Goal: Task Accomplishment & Management: Manage account settings

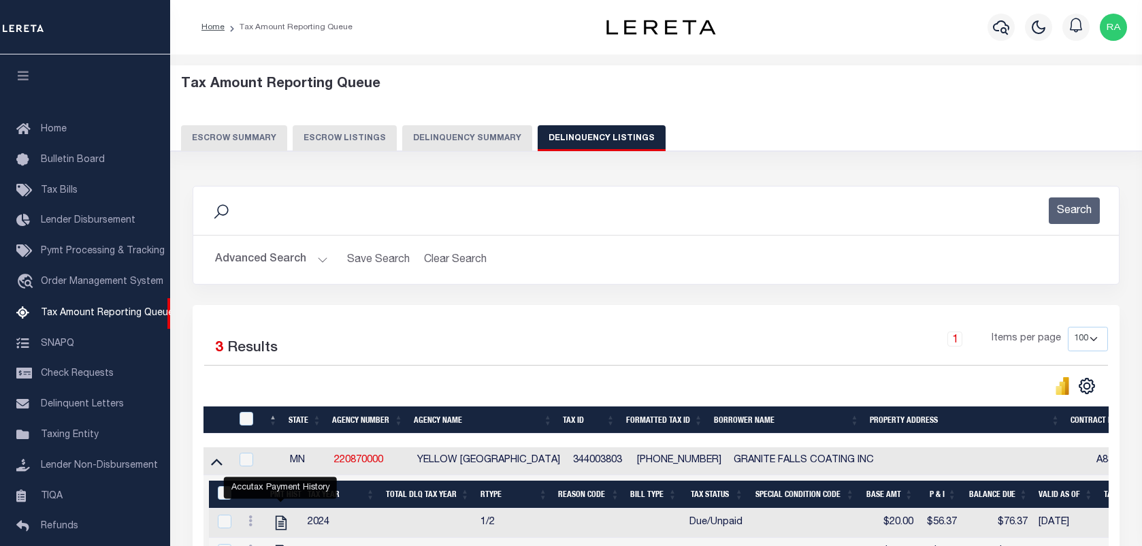
select select "100"
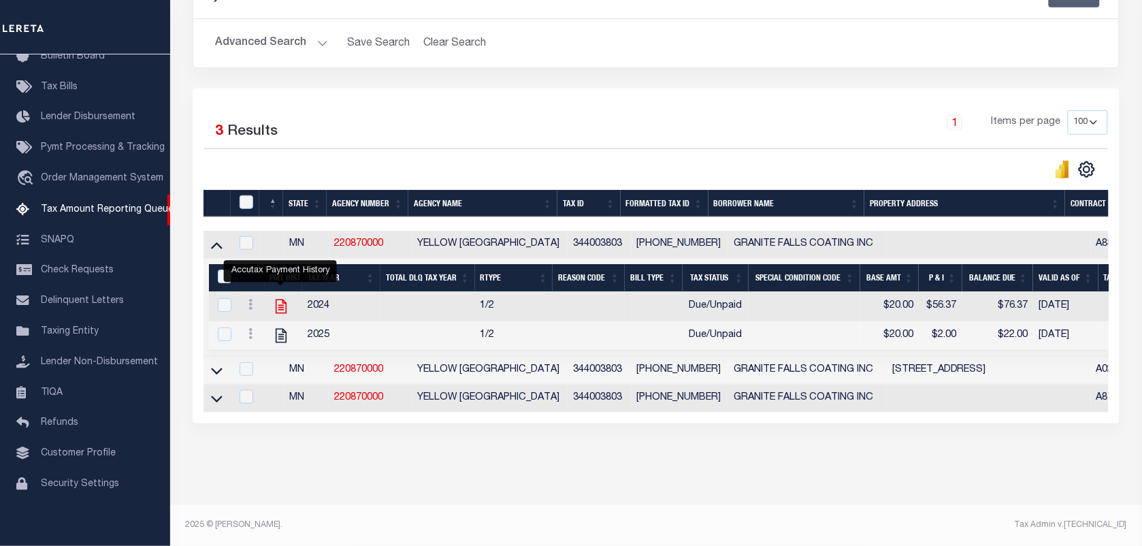
click at [278, 300] on icon "" at bounding box center [280, 307] width 11 height 14
checkbox input "true"
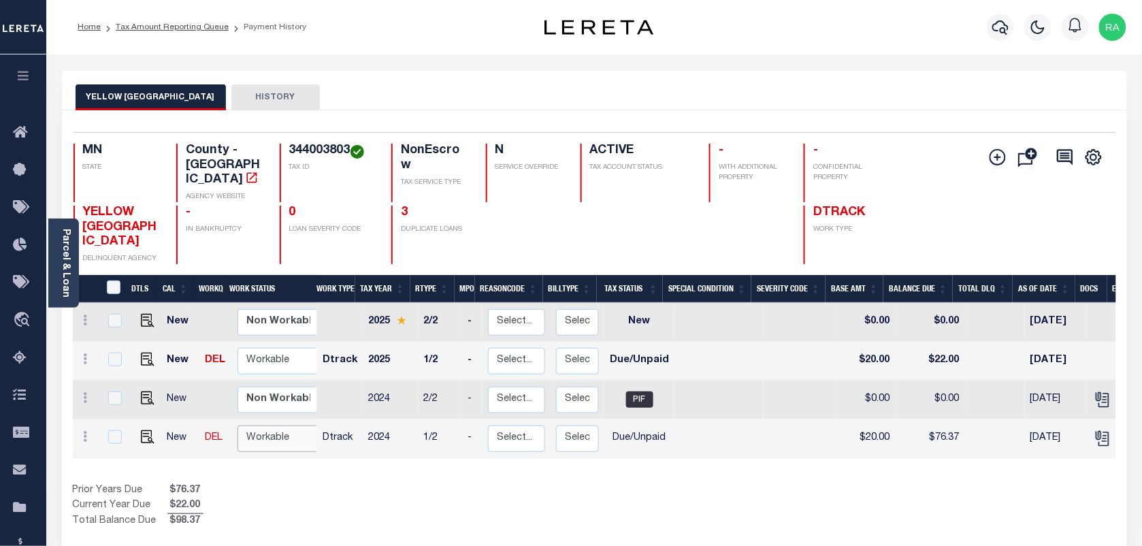
drag, startPoint x: 242, startPoint y: 426, endPoint x: 257, endPoint y: 433, distance: 16.1
click at [242, 426] on select "Non Workable Workable" at bounding box center [279, 439] width 82 height 27
checkbox input "true"
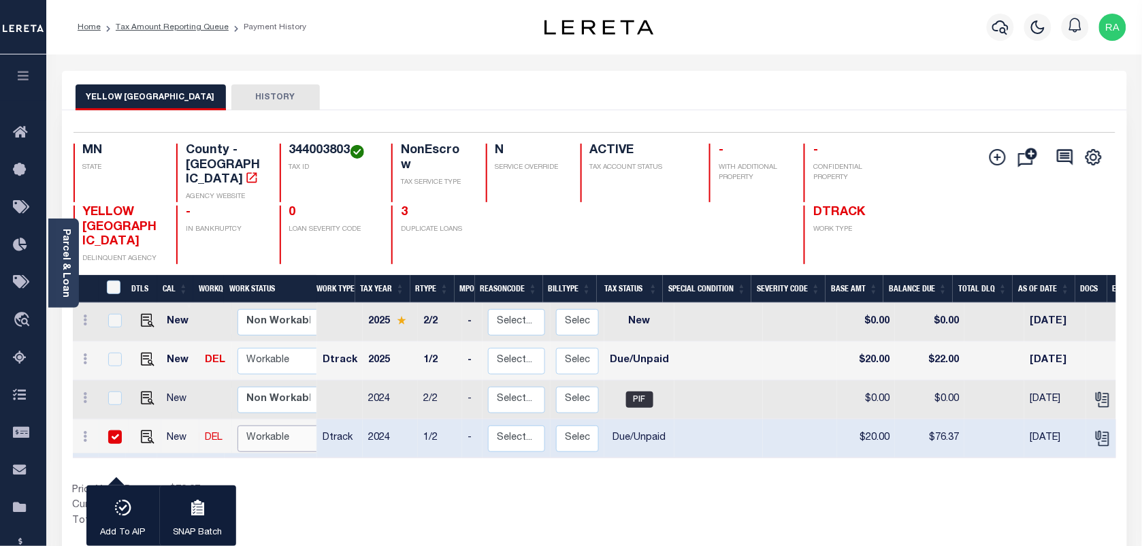
select select "true"
click at [238, 426] on select "Non Workable Workable" at bounding box center [279, 439] width 82 height 27
checkbox input "false"
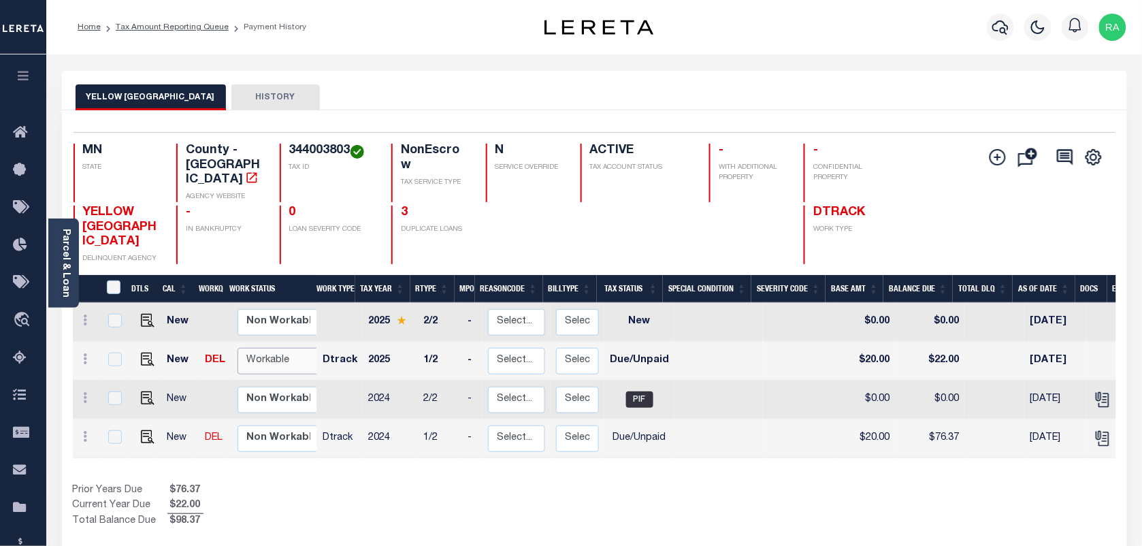
click at [256, 352] on select "Non Workable Workable" at bounding box center [279, 361] width 82 height 27
checkbox input "true"
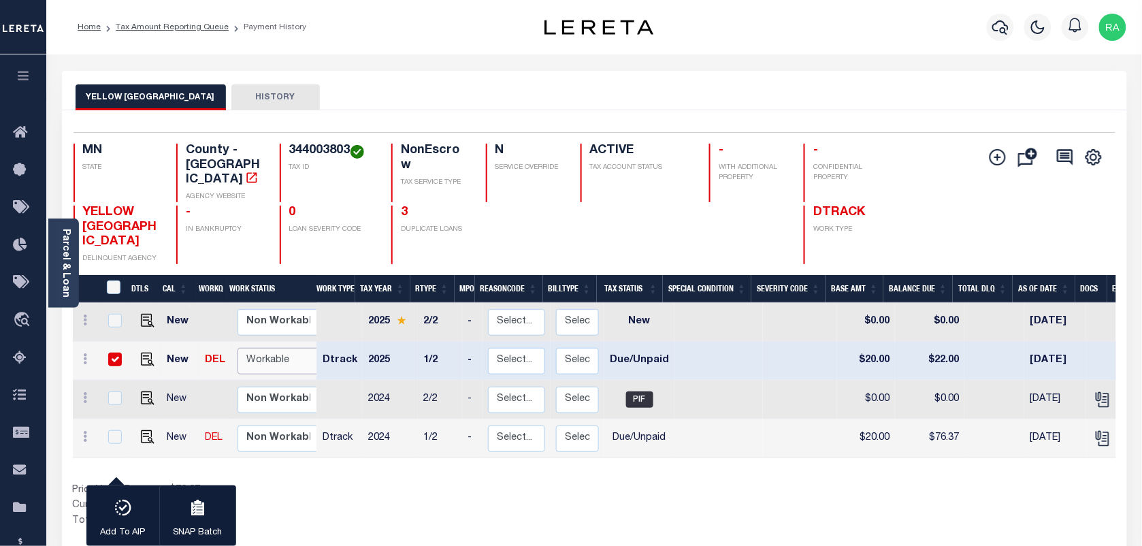
select select "true"
click at [238, 348] on select "Non Workable Workable" at bounding box center [279, 361] width 82 height 27
checkbox input "false"
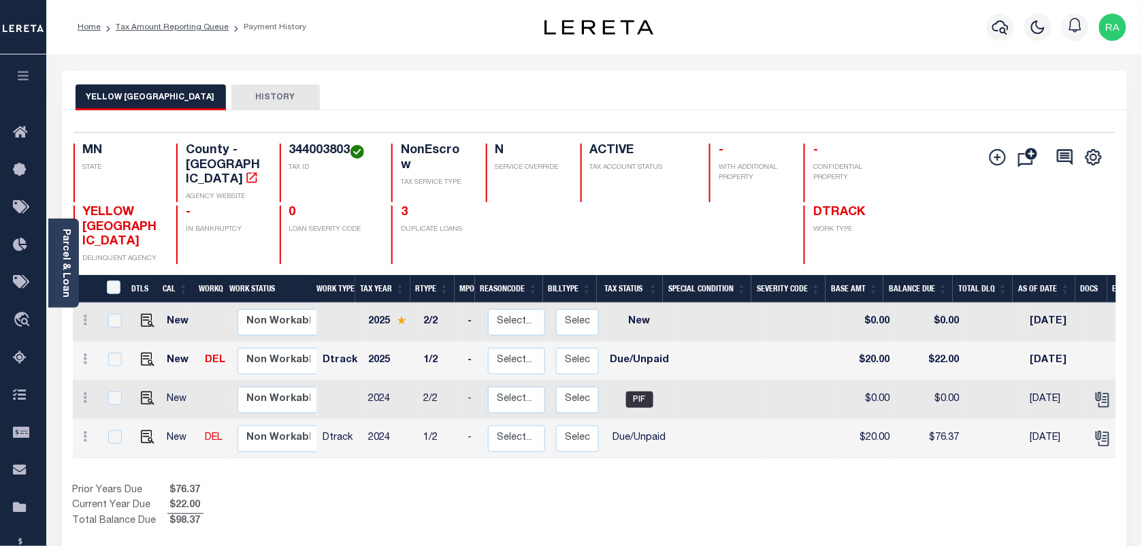
click at [153, 424] on td at bounding box center [145, 438] width 33 height 39
checkbox input "true"
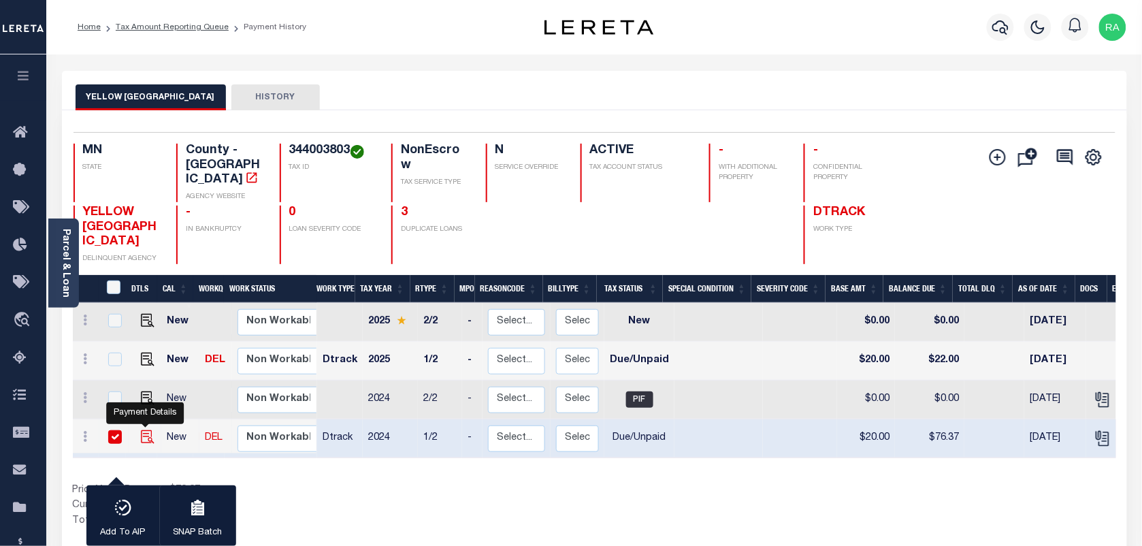
click at [144, 430] on img "" at bounding box center [148, 437] width 14 height 14
checkbox input "false"
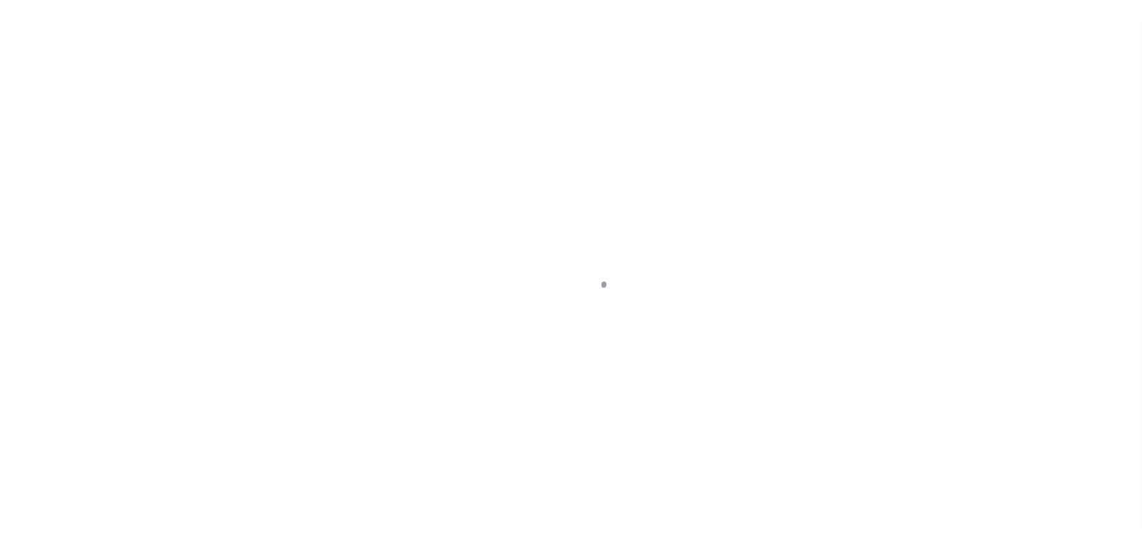
select select "DUE"
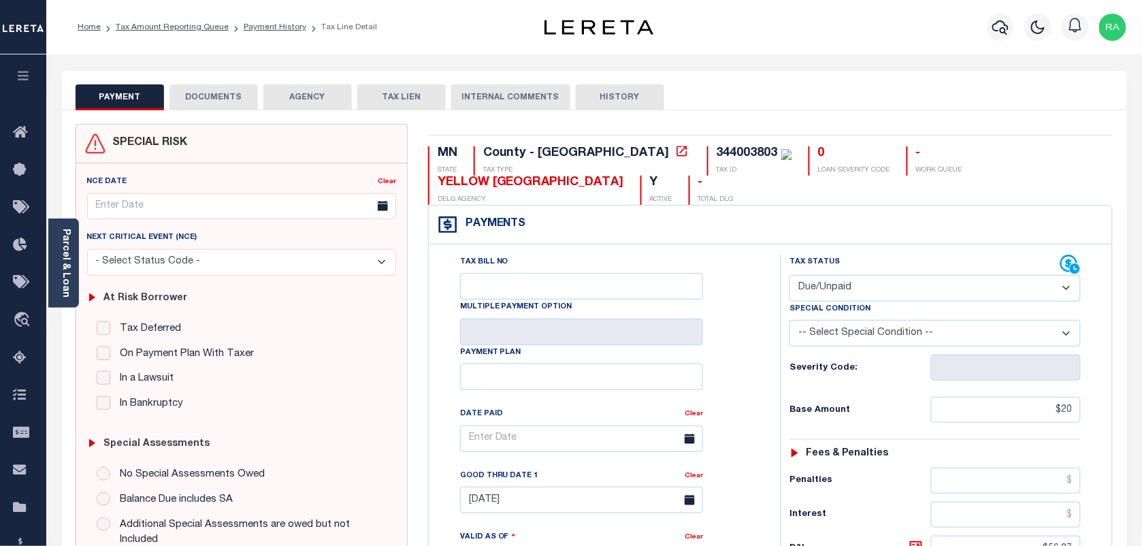
click at [577, 161] on div "County - [GEOGRAPHIC_DATA]" at bounding box center [587, 153] width 208 height 15
click at [677, 156] on icon at bounding box center [682, 151] width 10 height 10
click at [71, 284] on div "Parcel & Loan" at bounding box center [63, 263] width 31 height 89
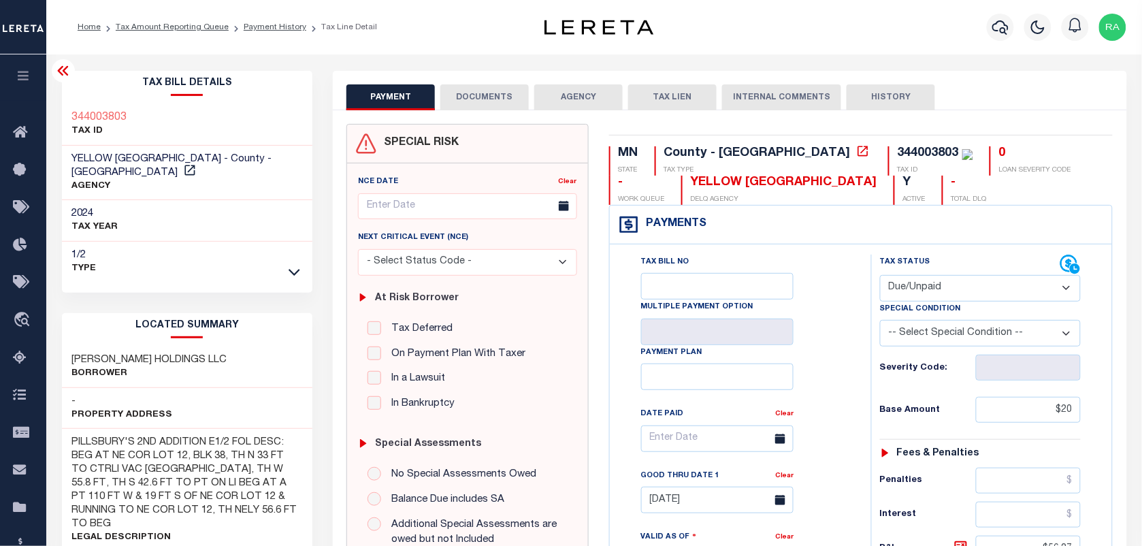
scroll to position [170, 0]
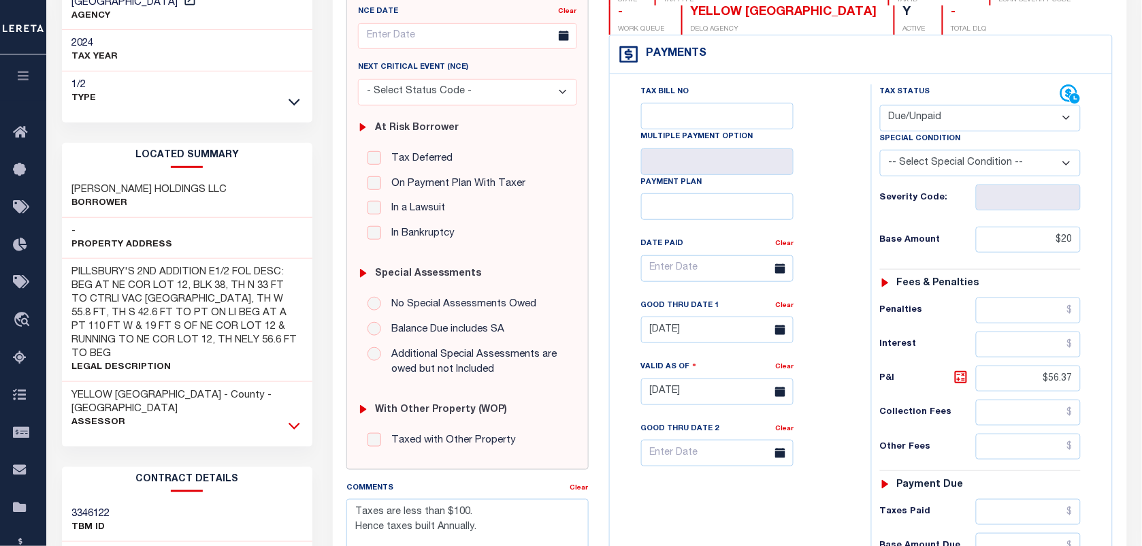
click at [291, 419] on icon at bounding box center [295, 426] width 12 height 14
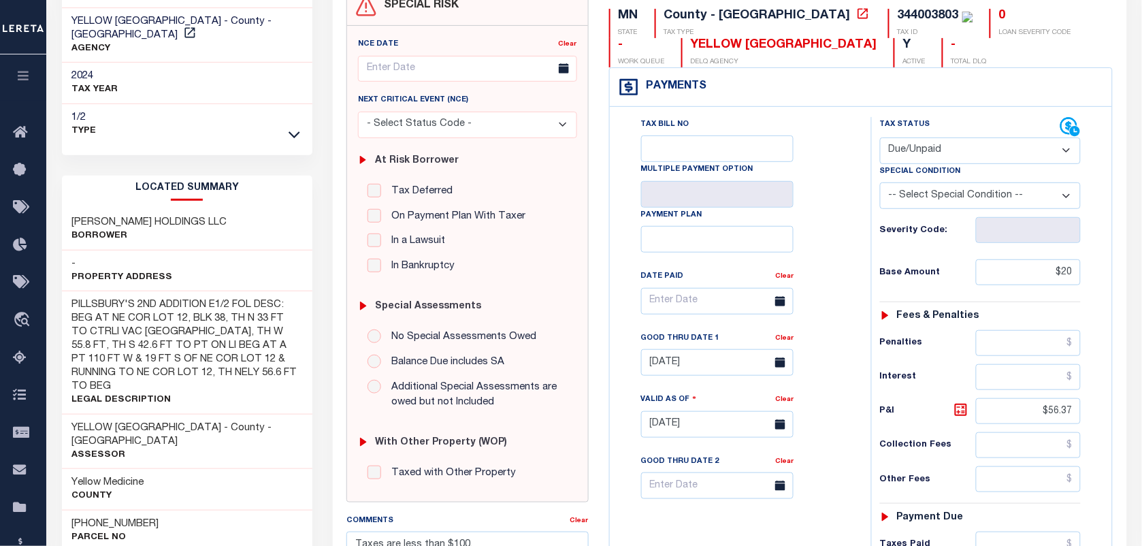
scroll to position [85, 0]
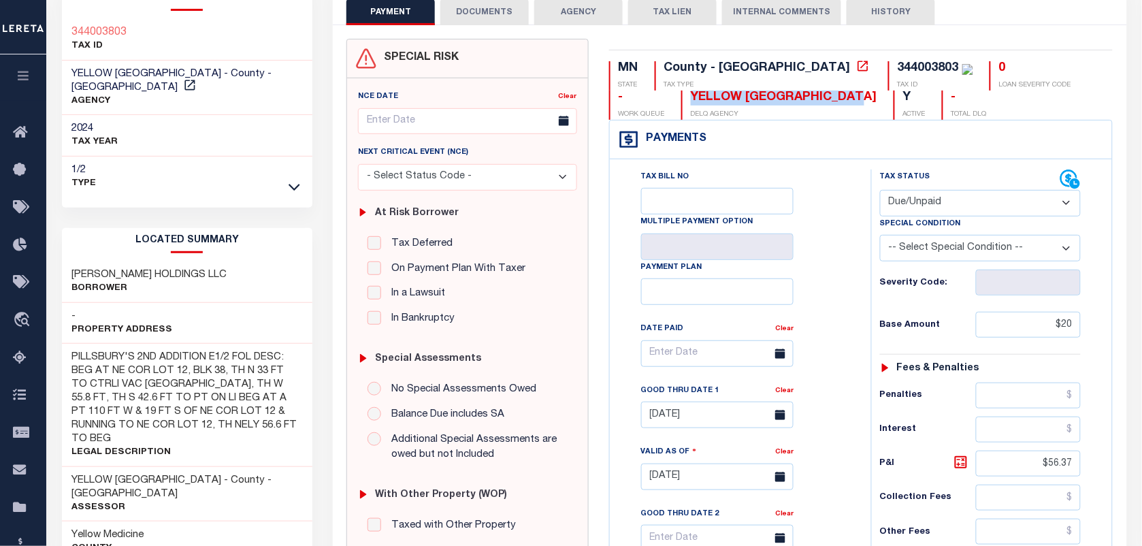
drag, startPoint x: 615, startPoint y: 101, endPoint x: 790, endPoint y: 99, distance: 175.0
click at [790, 99] on div "YELLOW MEDICINE COUNTY DELQ AGENCY" at bounding box center [779, 105] width 196 height 29
copy div "YELLOW [GEOGRAPHIC_DATA]"
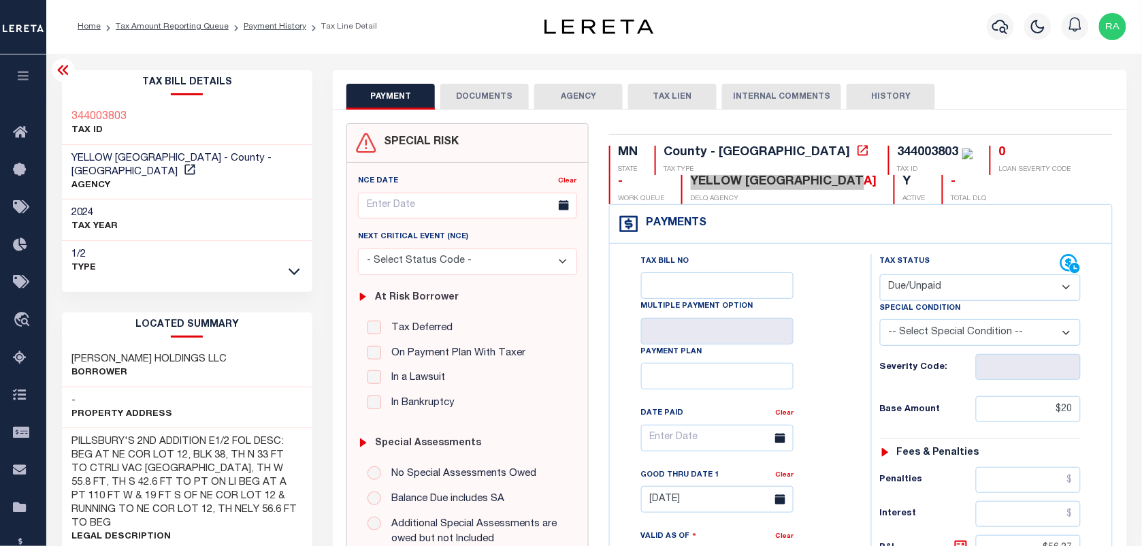
scroll to position [0, 0]
click at [490, 104] on button "DOCUMENTS" at bounding box center [484, 97] width 89 height 26
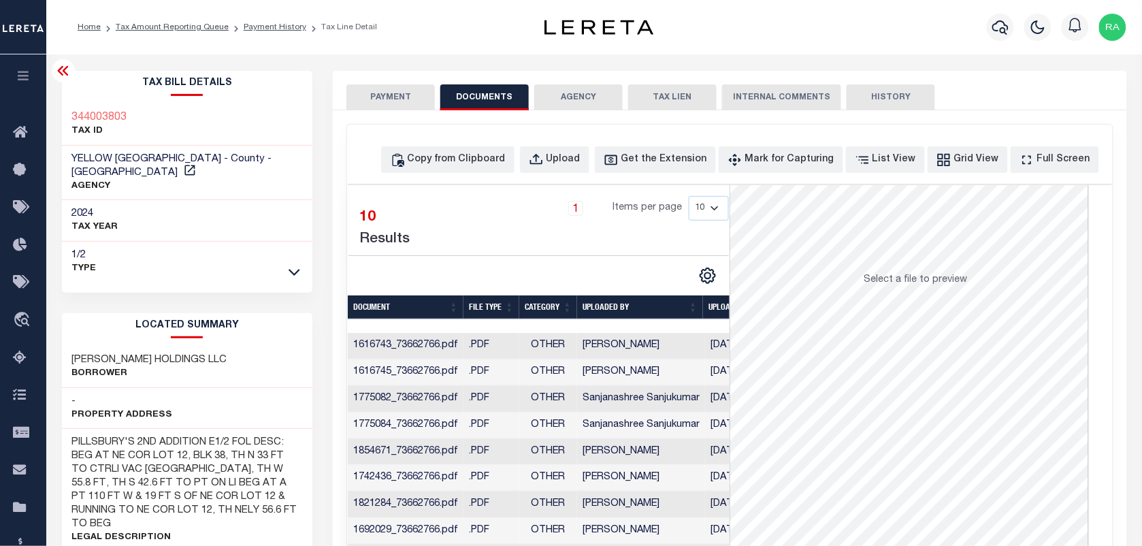
scroll to position [107, 0]
click at [385, 93] on button "PAYMENT" at bounding box center [391, 97] width 89 height 26
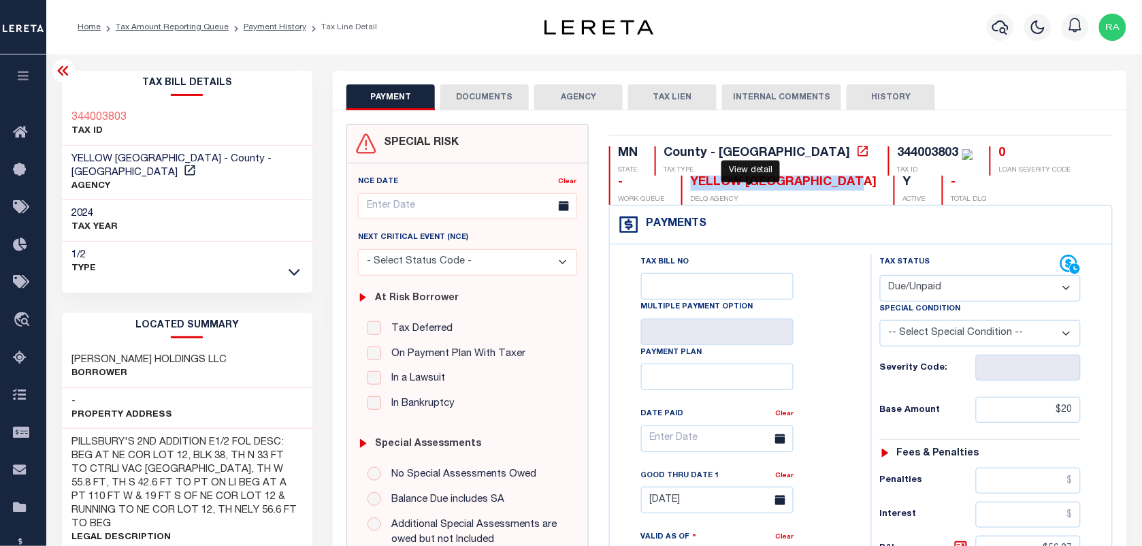
click at [858, 156] on icon at bounding box center [863, 151] width 10 height 10
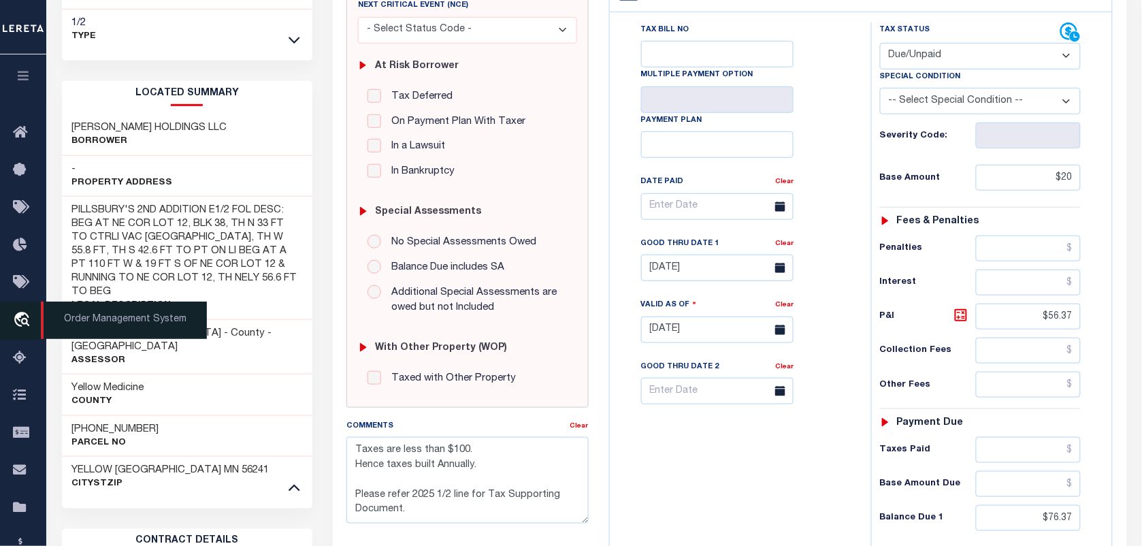
scroll to position [255, 0]
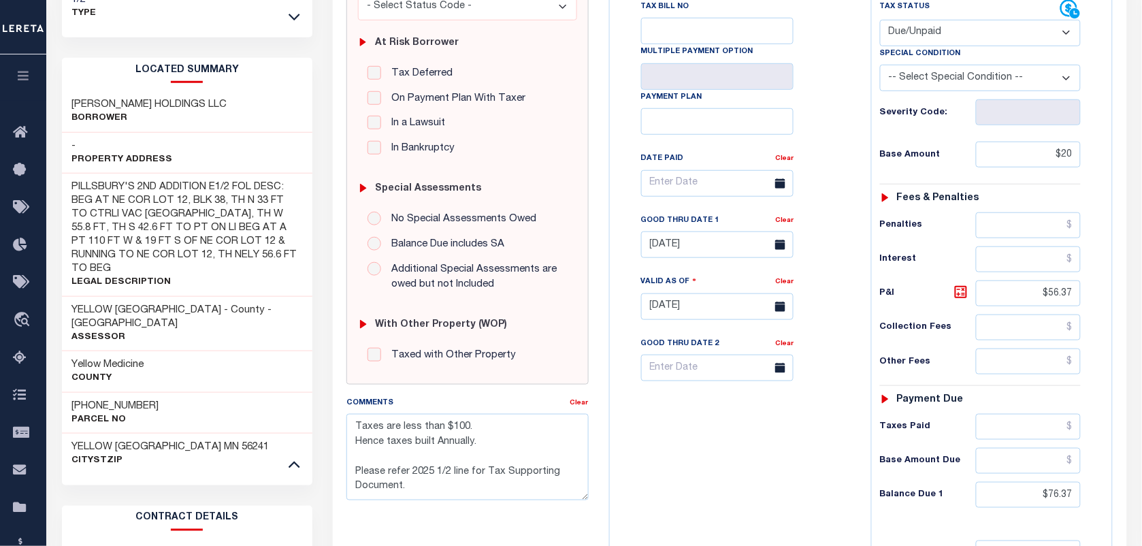
click at [97, 400] on h3 "[PHONE_NUMBER]" at bounding box center [115, 407] width 87 height 14
copy div "[PHONE_NUMBER]"
click at [97, 400] on h3 "[PHONE_NUMBER]" at bounding box center [115, 407] width 87 height 14
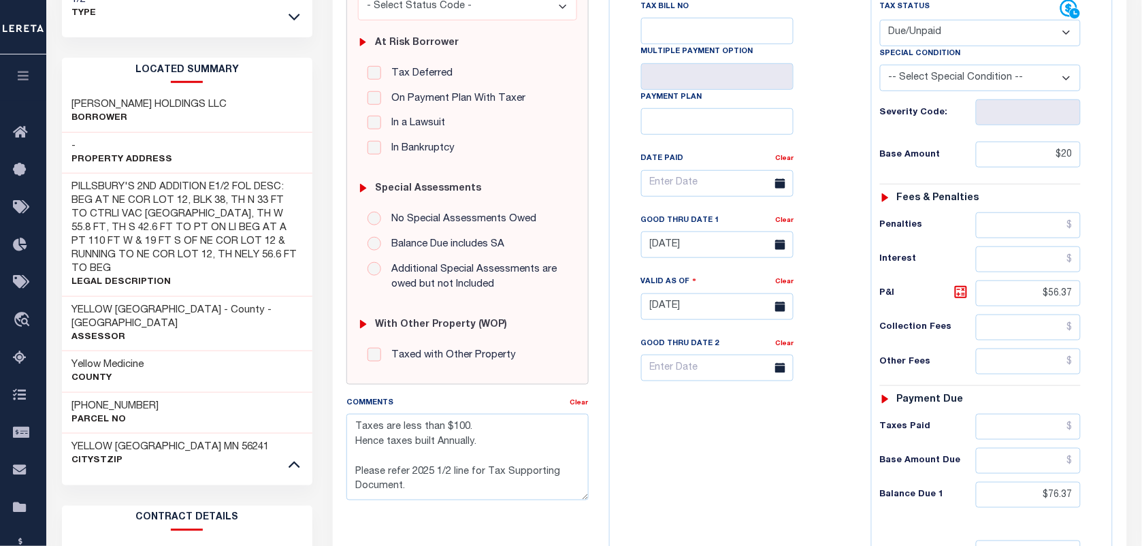
click at [97, 400] on h3 "[PHONE_NUMBER]" at bounding box center [115, 407] width 87 height 14
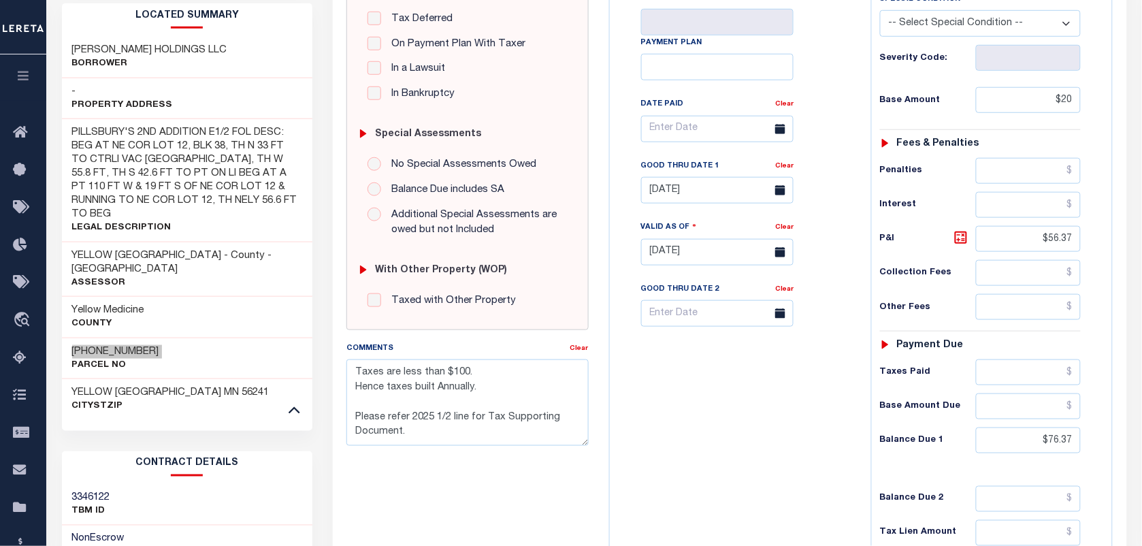
scroll to position [340, 0]
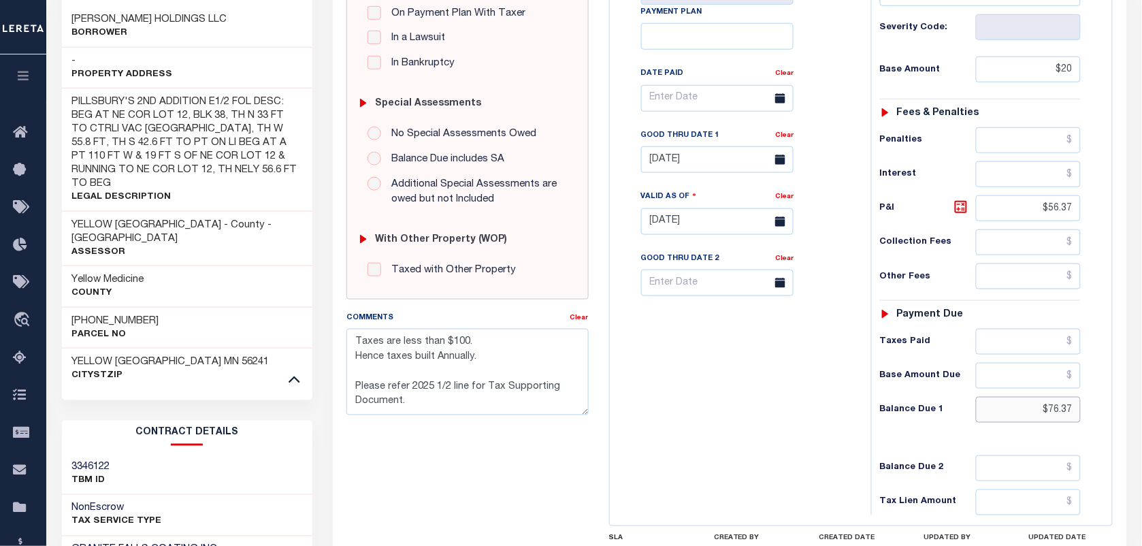
drag, startPoint x: 1029, startPoint y: 412, endPoint x: 1079, endPoint y: 406, distance: 50.1
click at [1079, 406] on input "$76.37" at bounding box center [1029, 410] width 106 height 26
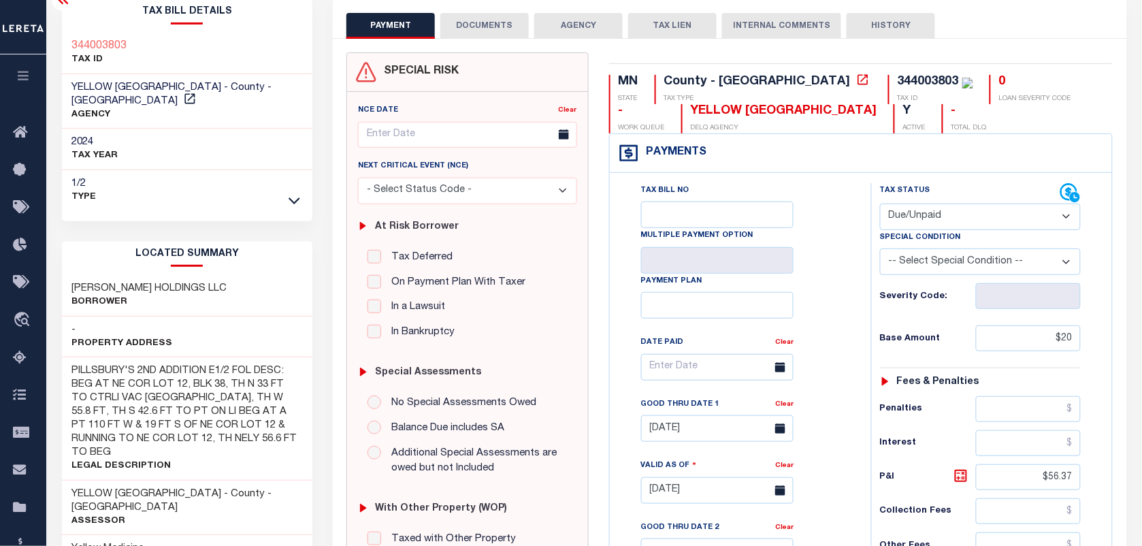
scroll to position [0, 0]
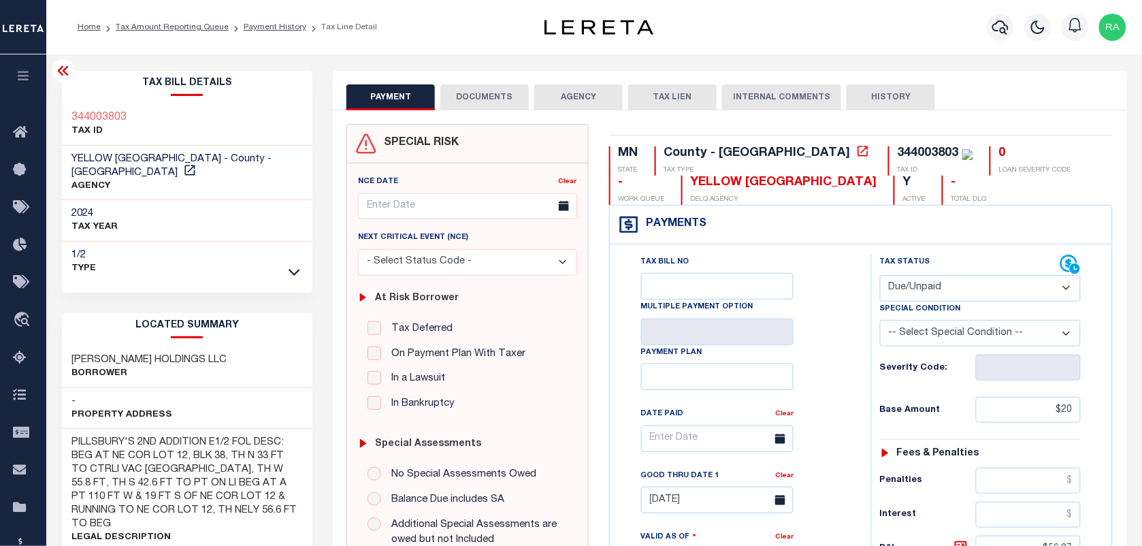
click at [283, 266] on div "1/2 Type" at bounding box center [187, 262] width 251 height 41
click at [291, 265] on icon at bounding box center [295, 272] width 12 height 14
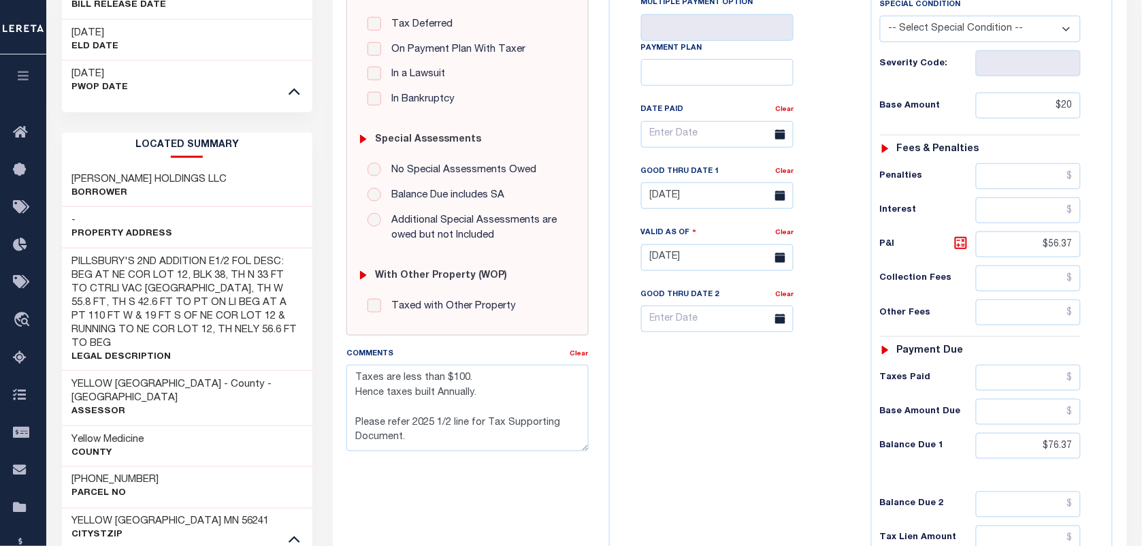
scroll to position [340, 0]
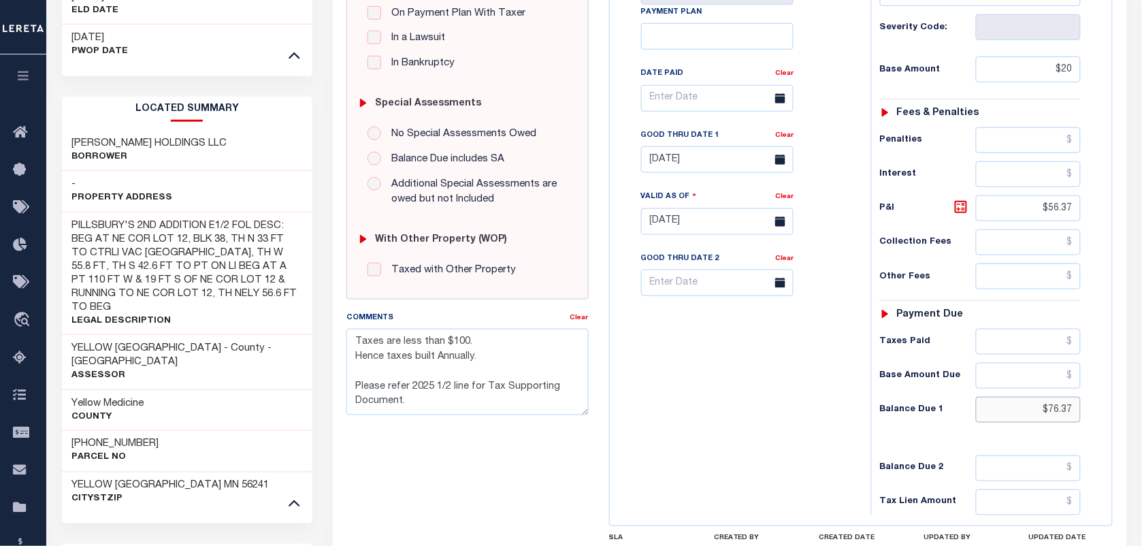
drag, startPoint x: 1048, startPoint y: 413, endPoint x: 1094, endPoint y: 414, distance: 45.6
click at [1094, 414] on div "Tax Status Status - Select Status Code -" at bounding box center [984, 214] width 227 height 601
type input "$77.33"
type input "[DATE]"
click at [957, 206] on icon at bounding box center [961, 207] width 12 height 12
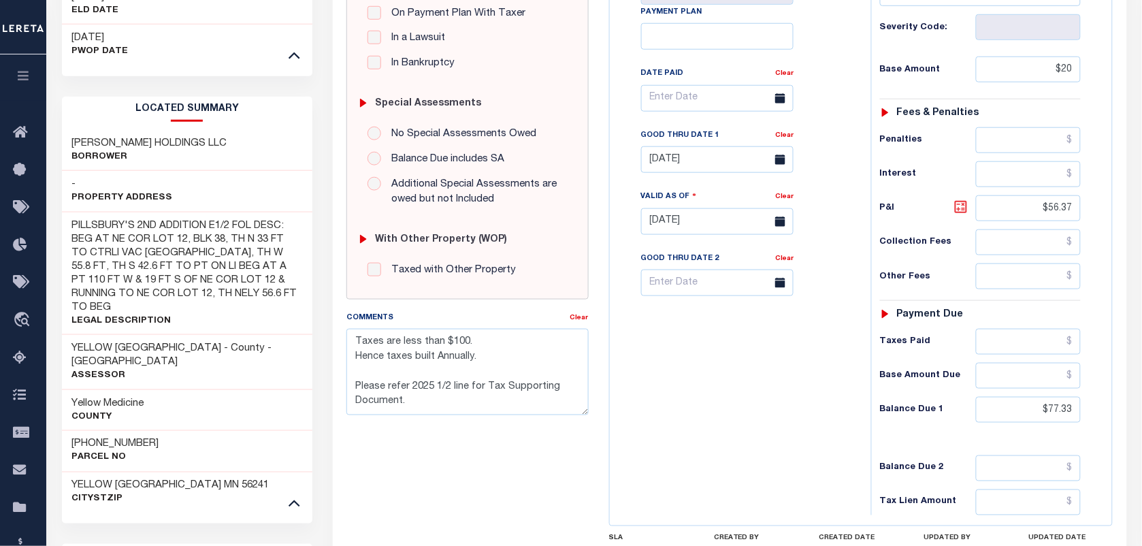
type input "$57.33"
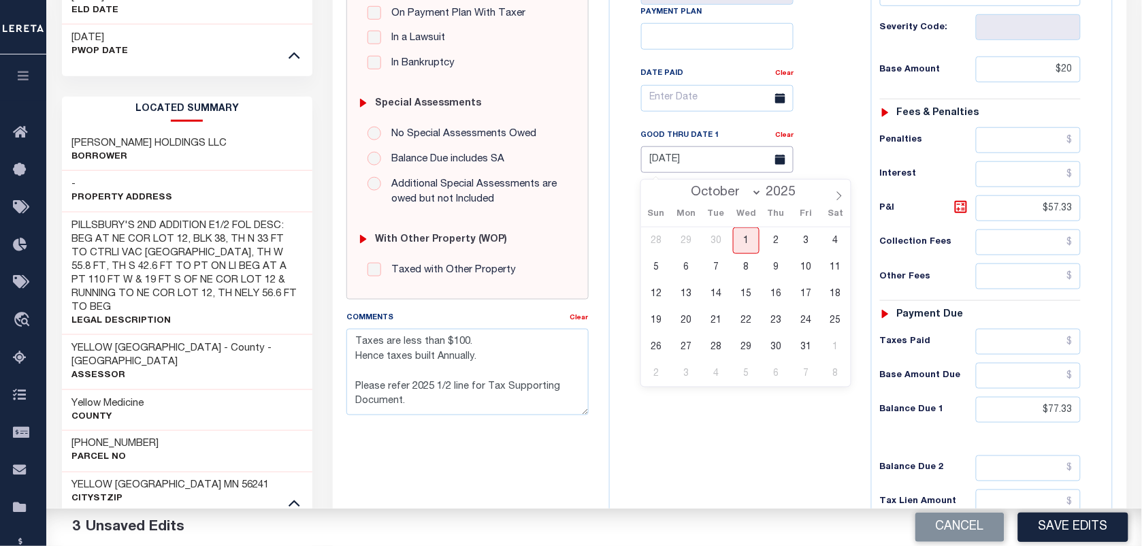
click at [681, 169] on input "08/31/2025" at bounding box center [717, 159] width 153 height 27
click at [743, 238] on span "1" at bounding box center [746, 240] width 27 height 27
type input "[DATE]"
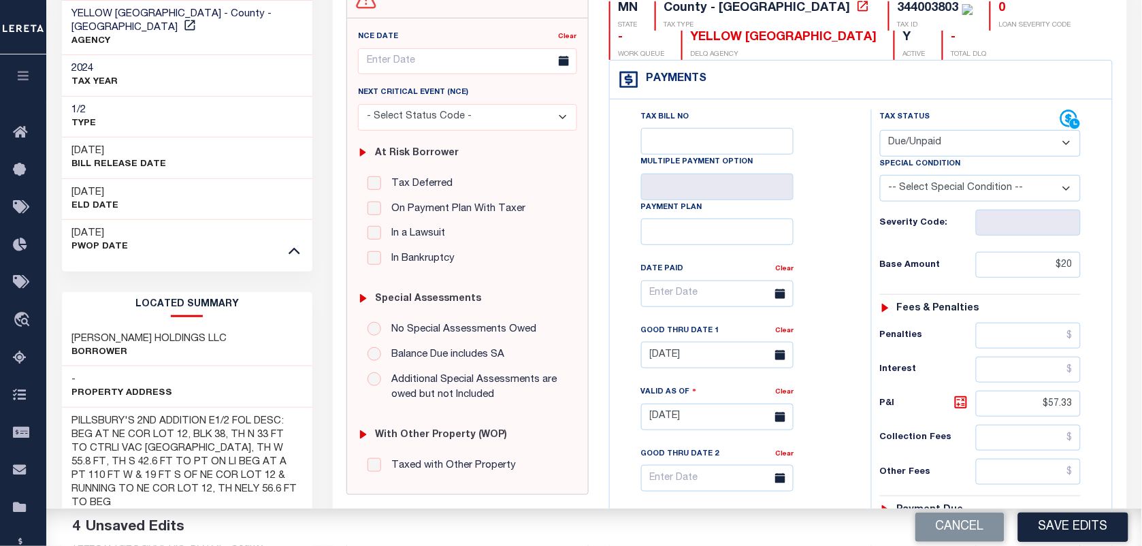
scroll to position [0, 0]
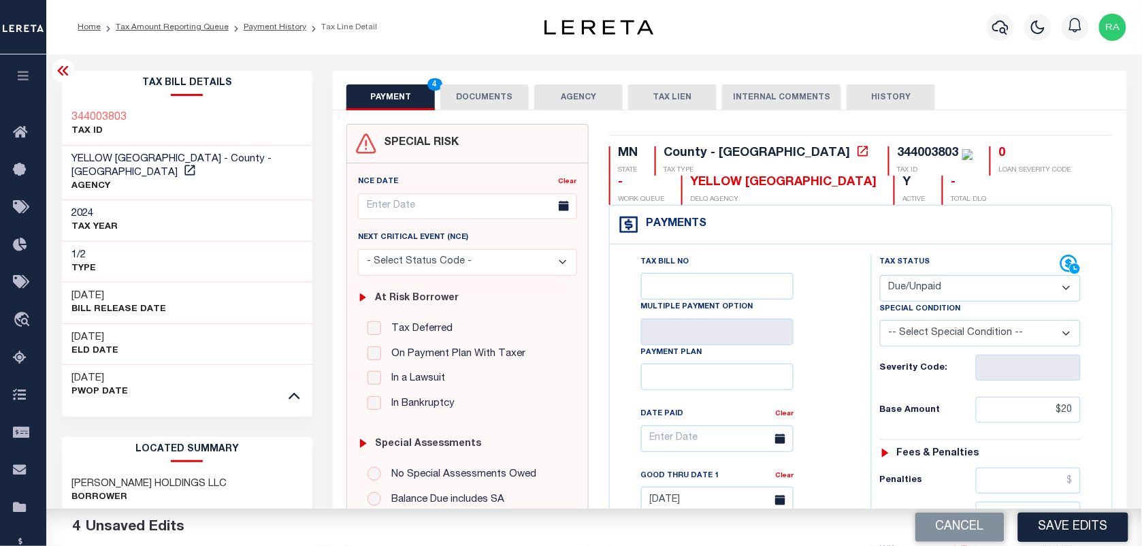
click at [468, 106] on button "DOCUMENTS" at bounding box center [484, 97] width 89 height 26
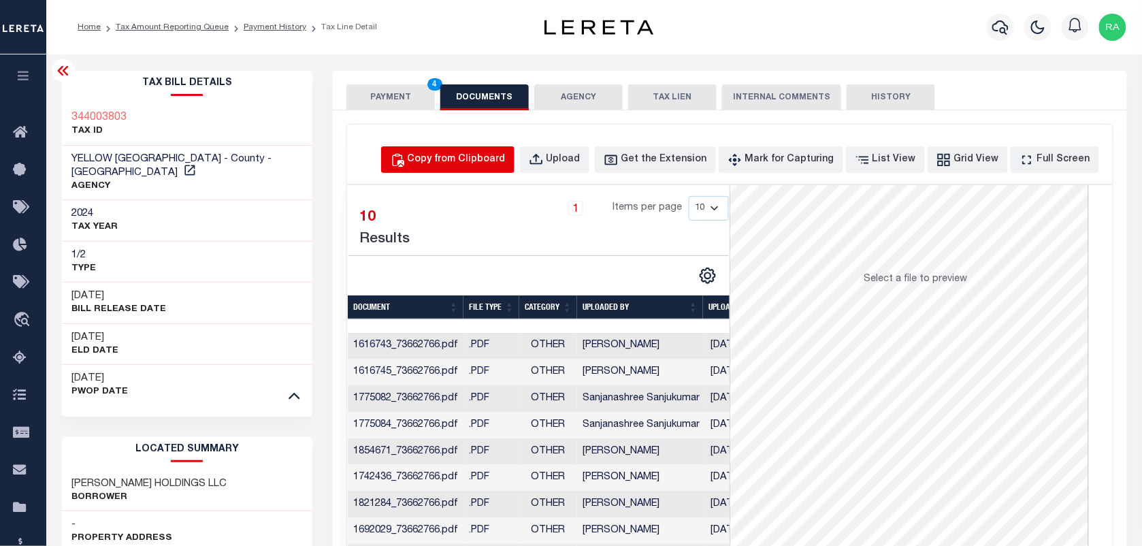
click at [506, 154] on div "Copy from Clipboard" at bounding box center [457, 160] width 98 height 15
select select "POP"
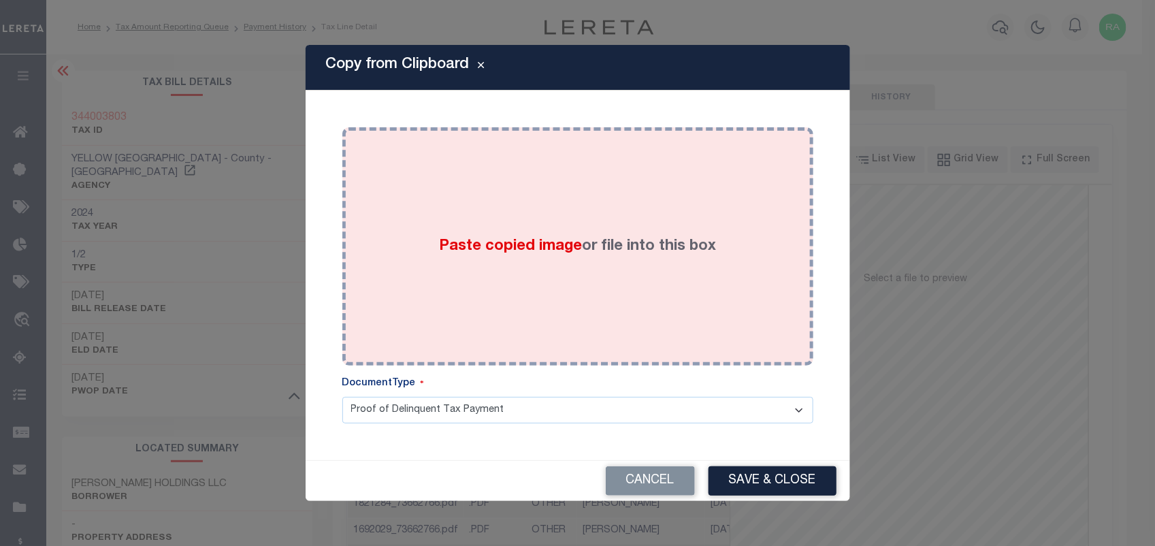
click at [608, 221] on div "Paste copied image or file into this box" at bounding box center [578, 247] width 451 height 218
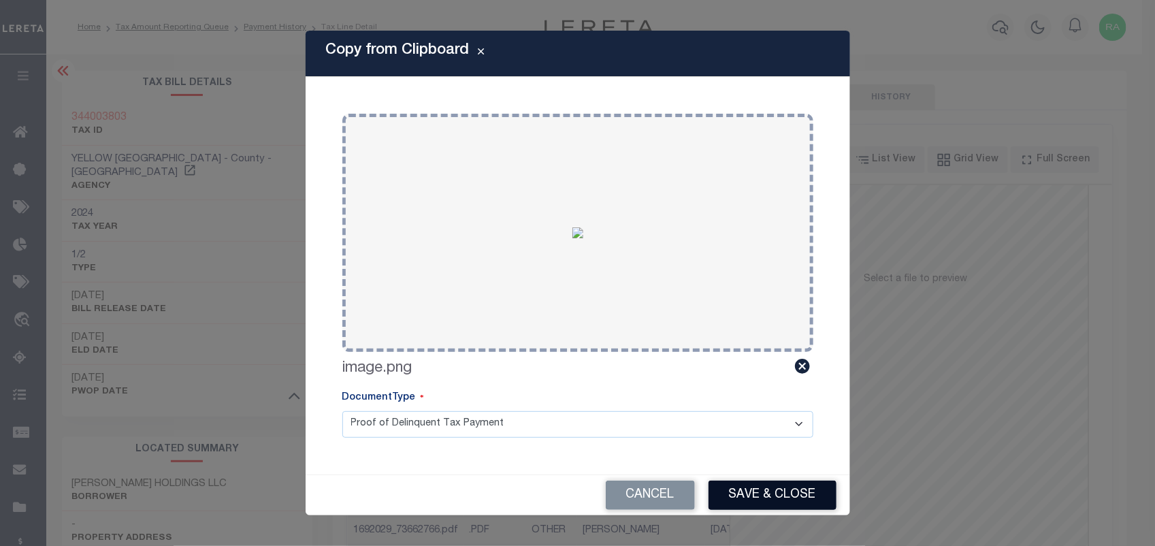
click at [771, 504] on button "Save & Close" at bounding box center [773, 495] width 128 height 29
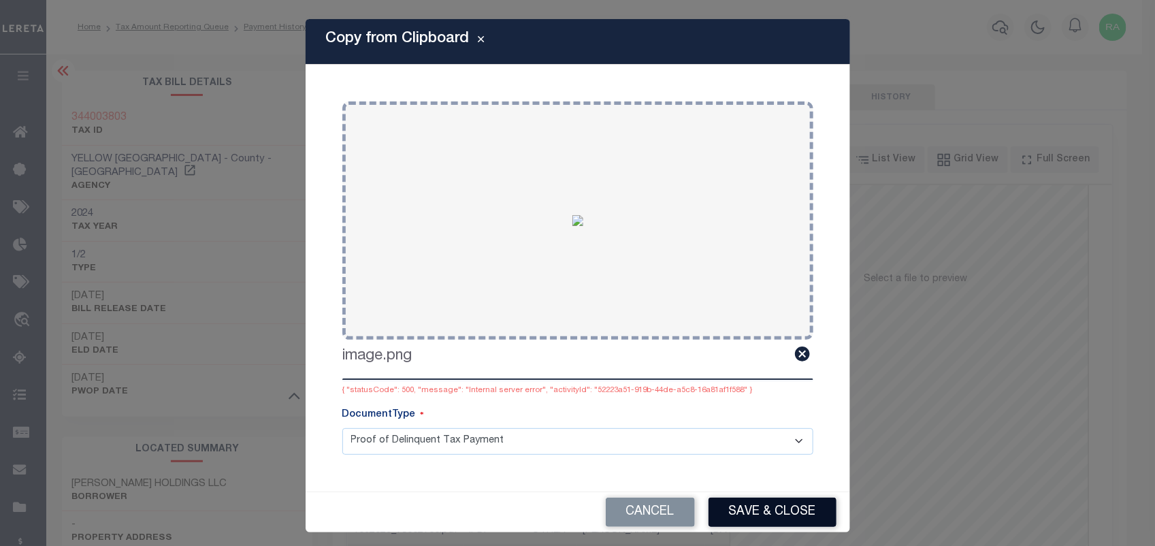
click at [786, 511] on button "Save & Close" at bounding box center [773, 512] width 128 height 29
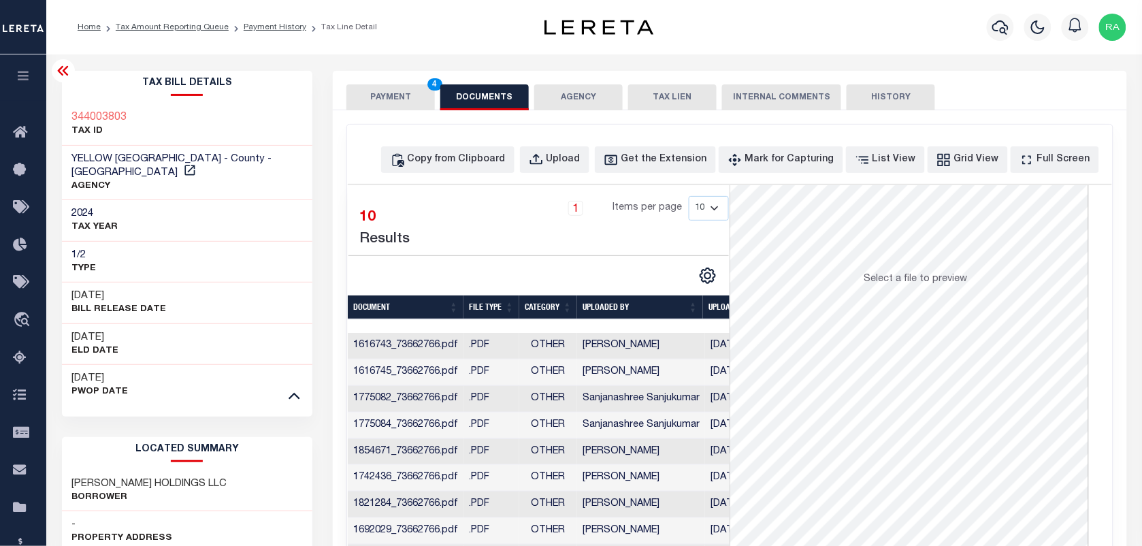
click at [414, 113] on div "SPECIAL RISK NCE Date Clear" at bounding box center [730, 365] width 794 height 510
click at [410, 97] on button "PAYMENT 4" at bounding box center [391, 97] width 89 height 26
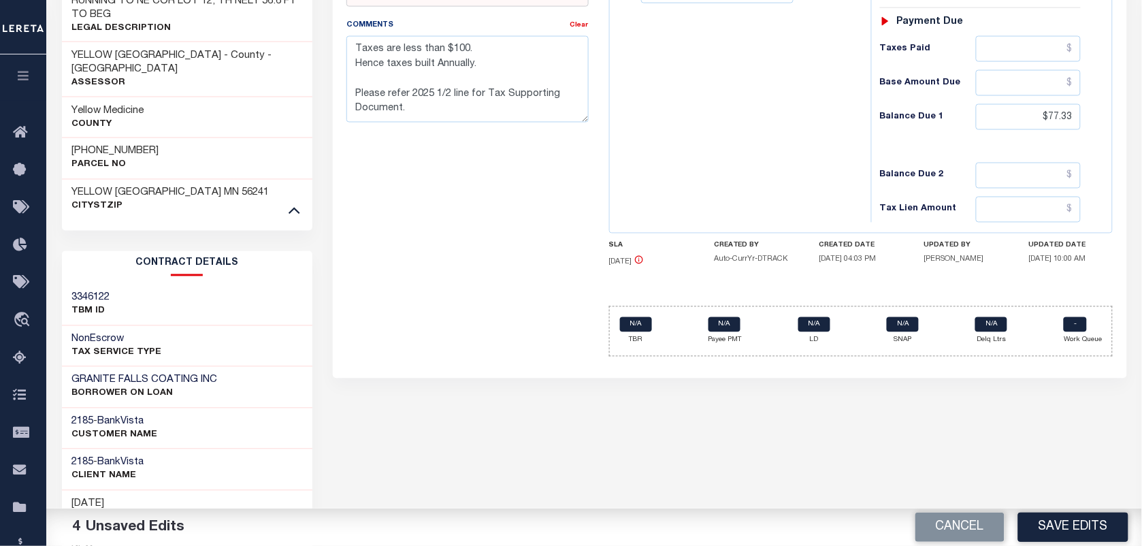
scroll to position [681, 0]
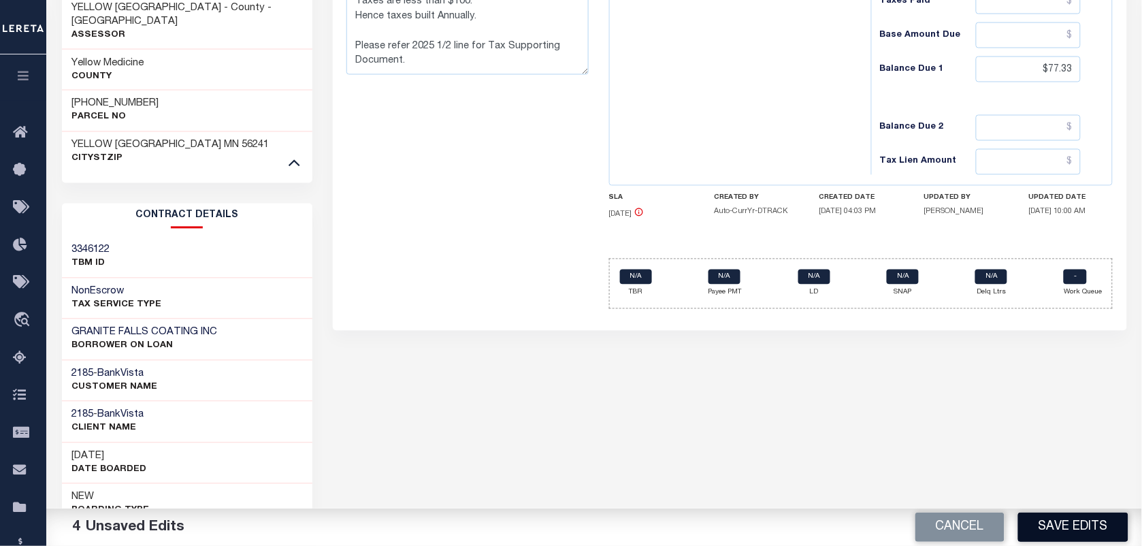
click at [1093, 529] on button "Save Edits" at bounding box center [1074, 527] width 110 height 29
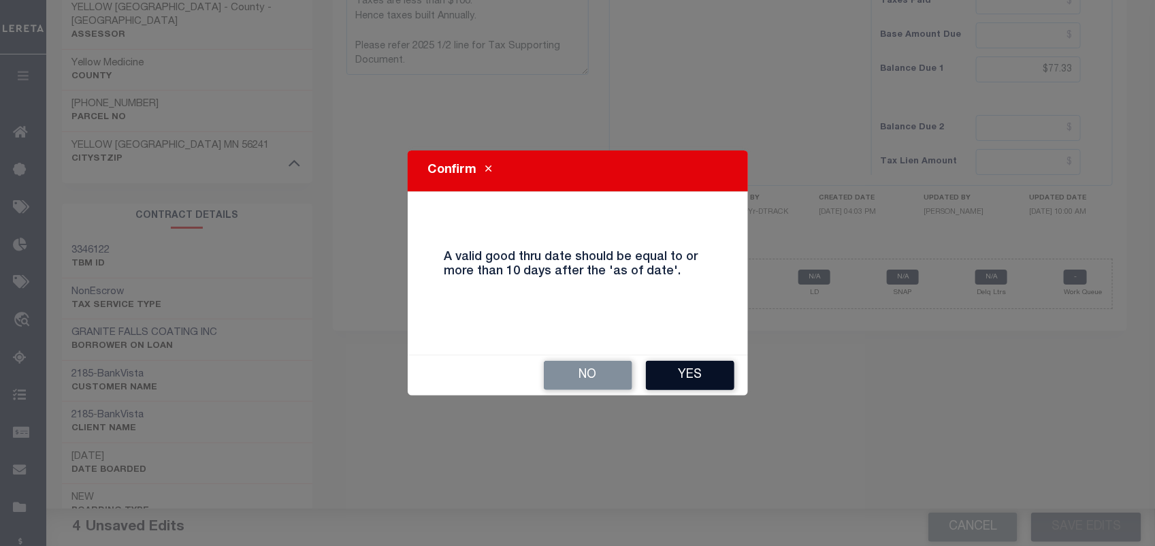
click at [675, 373] on button "Yes" at bounding box center [690, 375] width 89 height 29
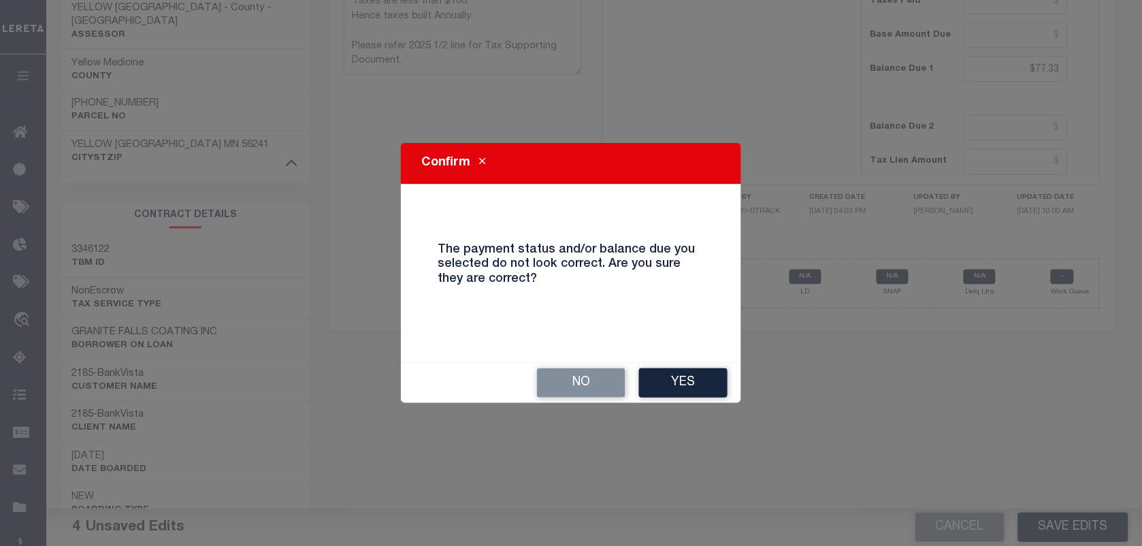
click at [675, 373] on button "Yes" at bounding box center [683, 382] width 89 height 29
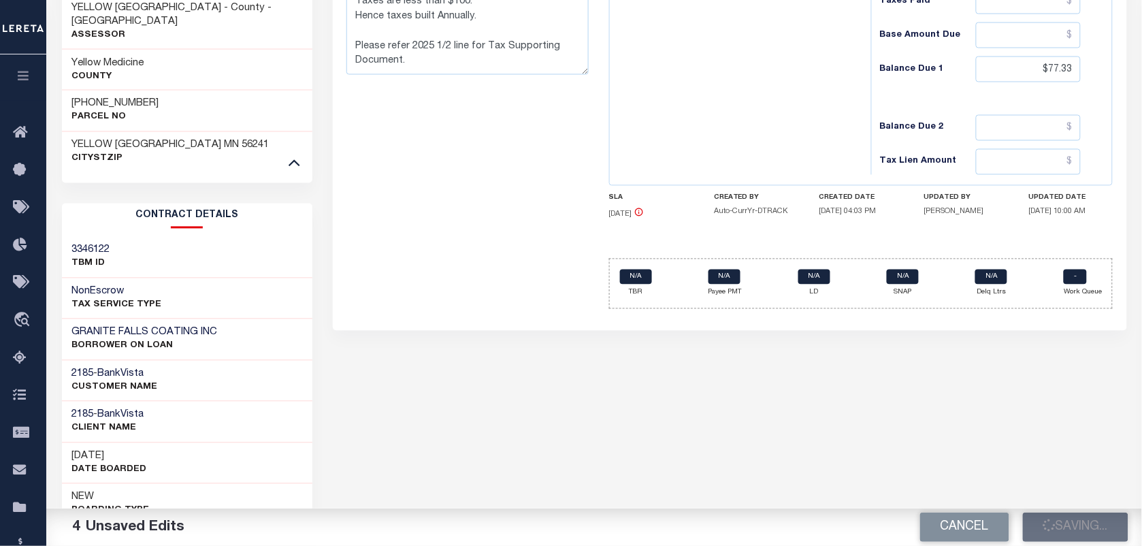
checkbox input "false"
type textarea "Taxes are less than $100. Hence taxes built Annually. Please refer 2025 1/2 lin…"
type input "$20"
type input "$57.33"
type input "$77.33"
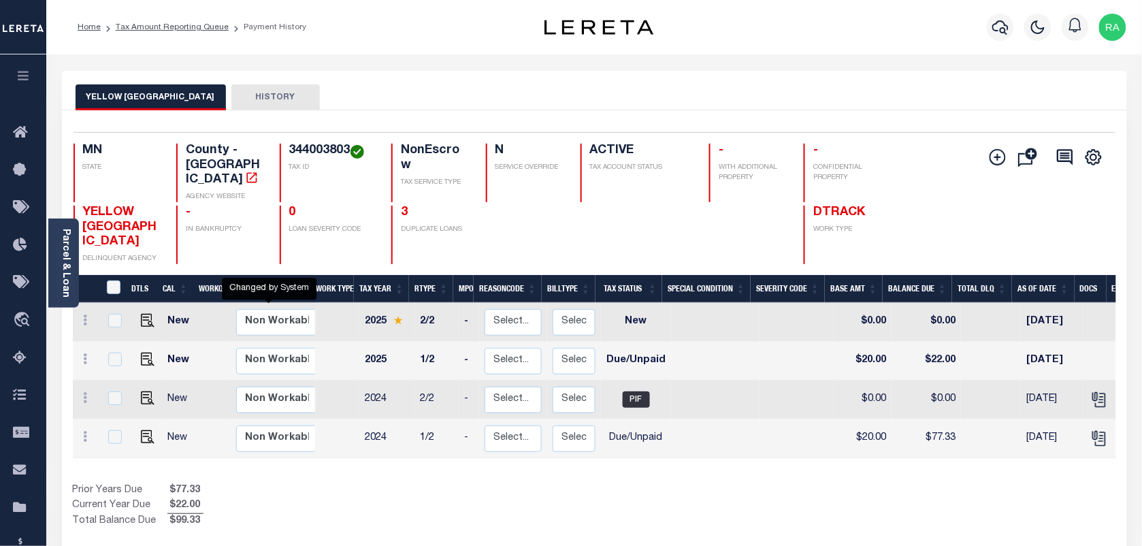
scroll to position [4, 0]
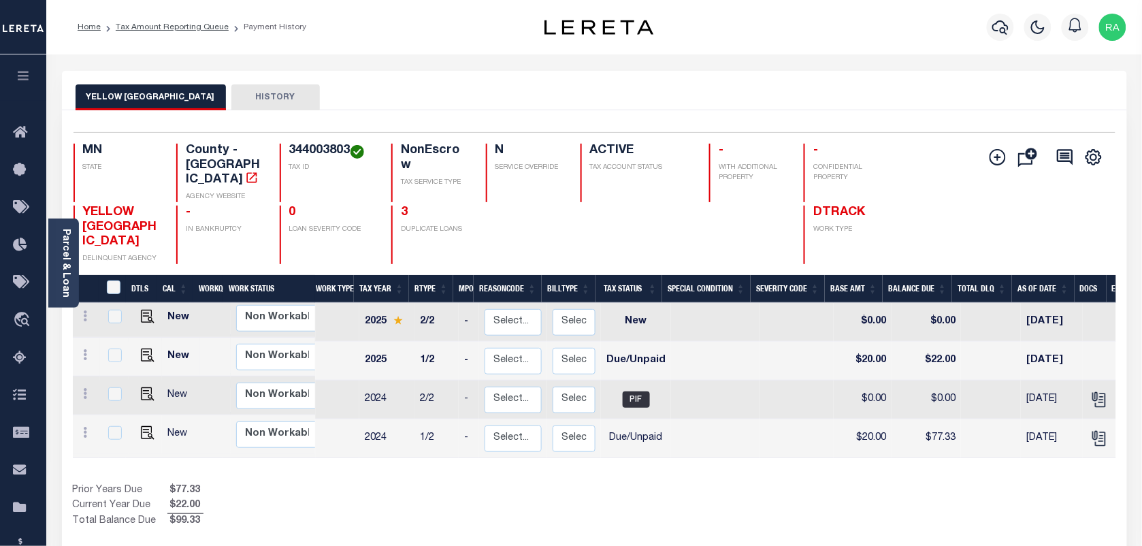
click at [146, 338] on td at bounding box center [145, 357] width 33 height 39
checkbox input "true"
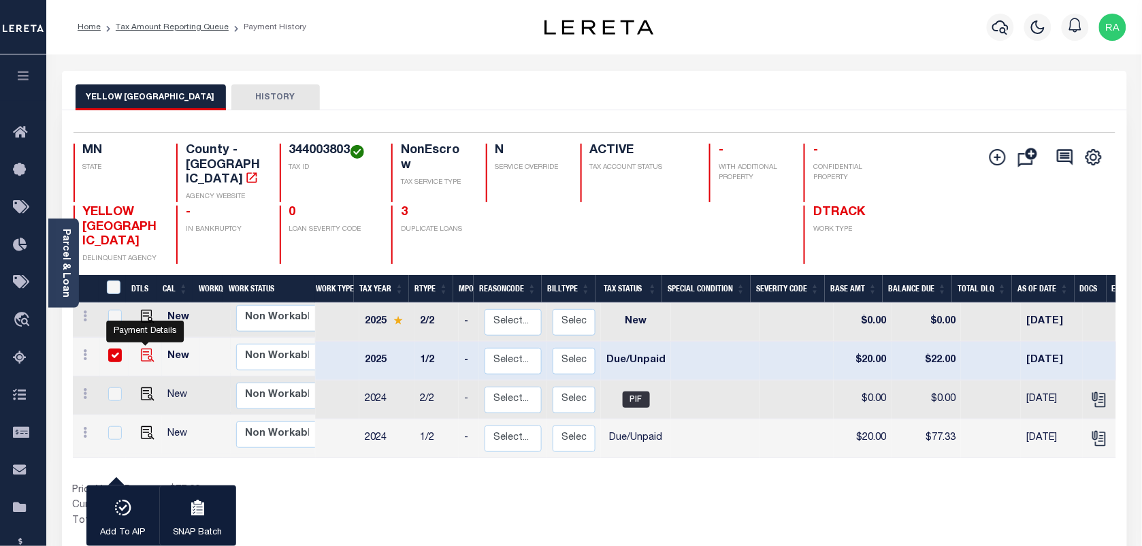
click at [141, 349] on img "" at bounding box center [148, 356] width 14 height 14
checkbox input "false"
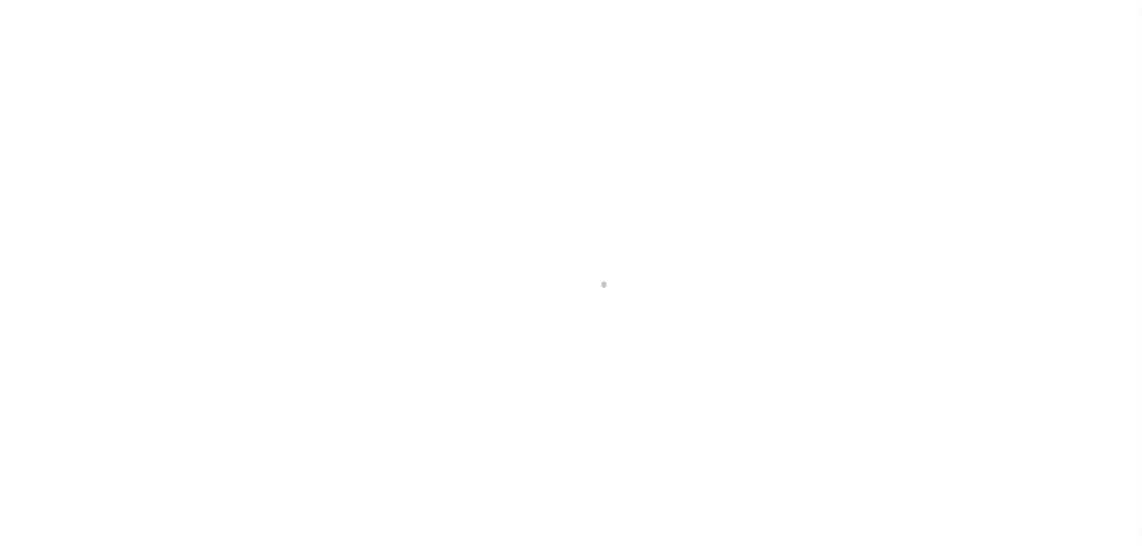
select select "DUE"
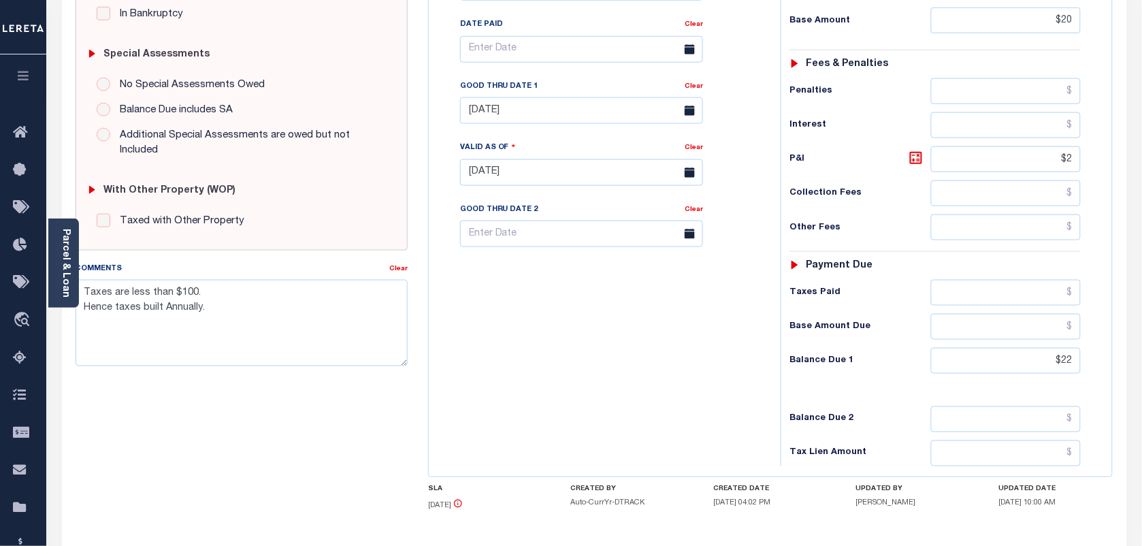
scroll to position [323, 0]
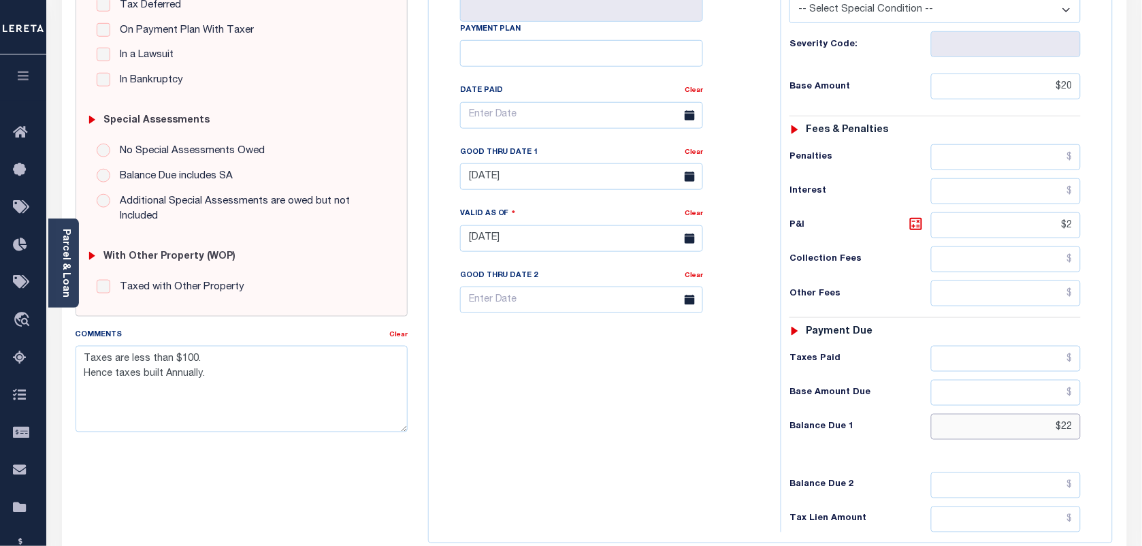
click at [1071, 433] on input "$22" at bounding box center [1006, 427] width 150 height 26
type input "$22.40"
type input "[DATE]"
click at [924, 229] on icon at bounding box center [916, 224] width 16 height 16
type input "$2.40"
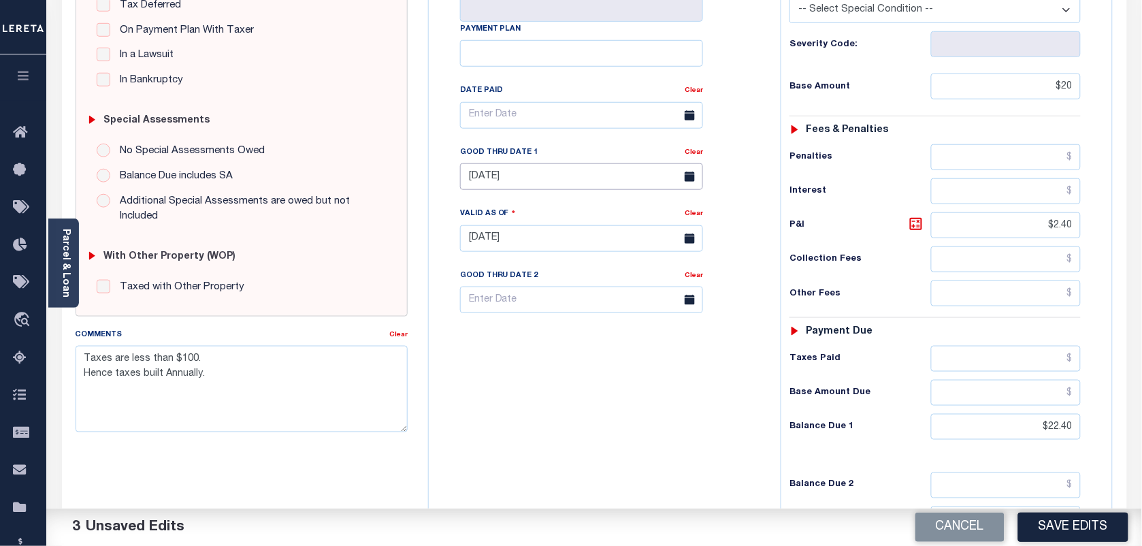
click at [564, 186] on input "[DATE]" at bounding box center [581, 176] width 243 height 27
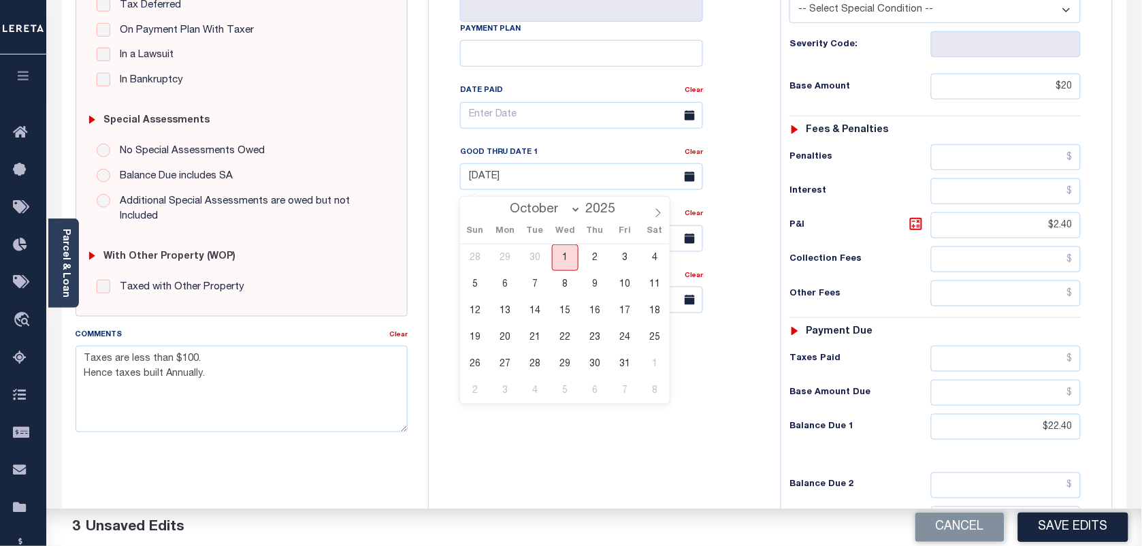
click at [562, 252] on span "1" at bounding box center [565, 257] width 27 height 27
type input "[DATE]"
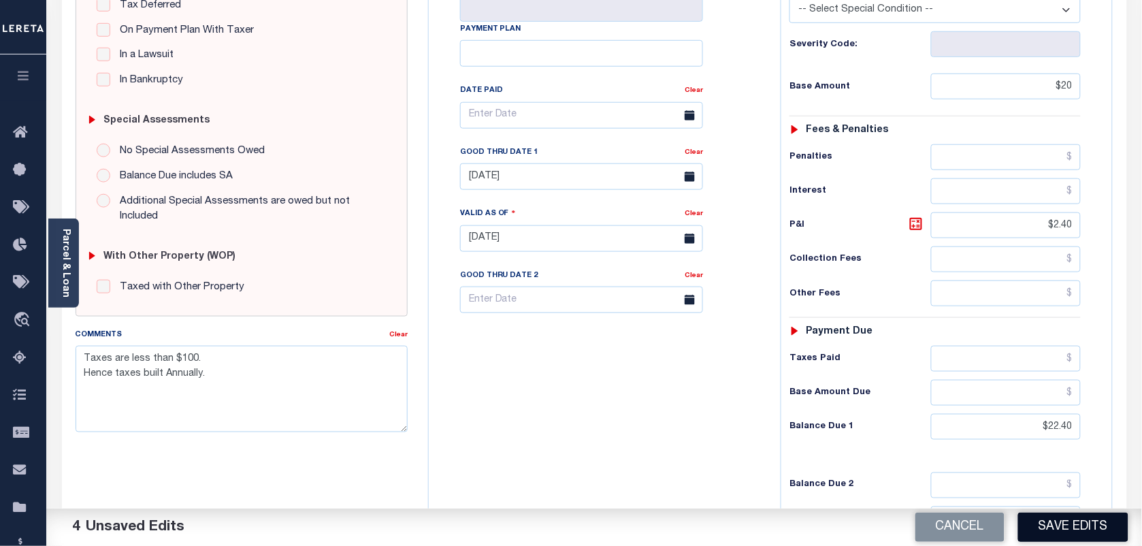
click at [1083, 529] on button "Save Edits" at bounding box center [1074, 527] width 110 height 29
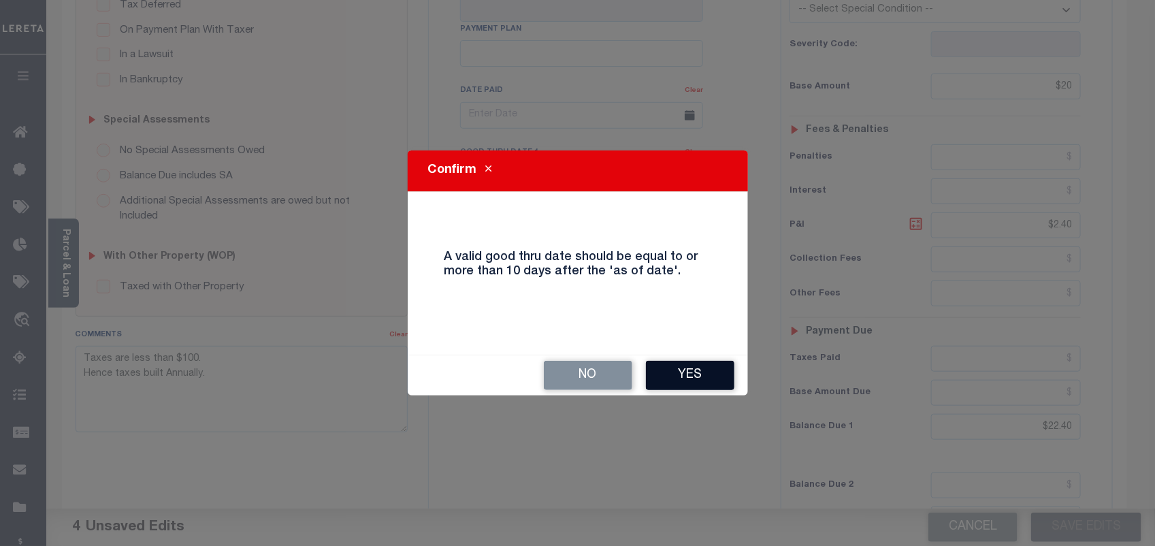
click at [722, 369] on button "Yes" at bounding box center [690, 375] width 89 height 29
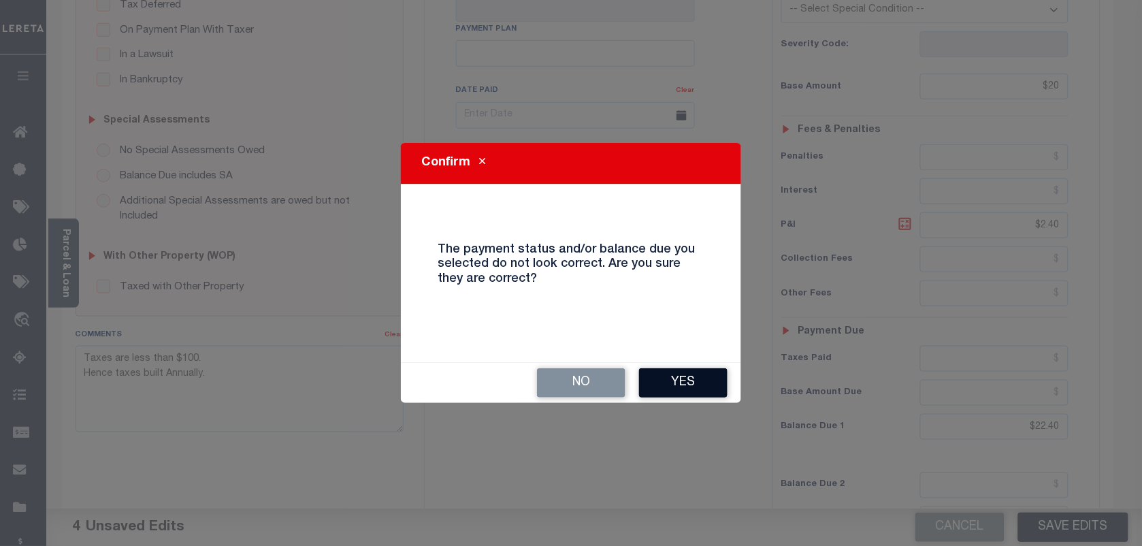
click at [682, 383] on button "Yes" at bounding box center [683, 382] width 89 height 29
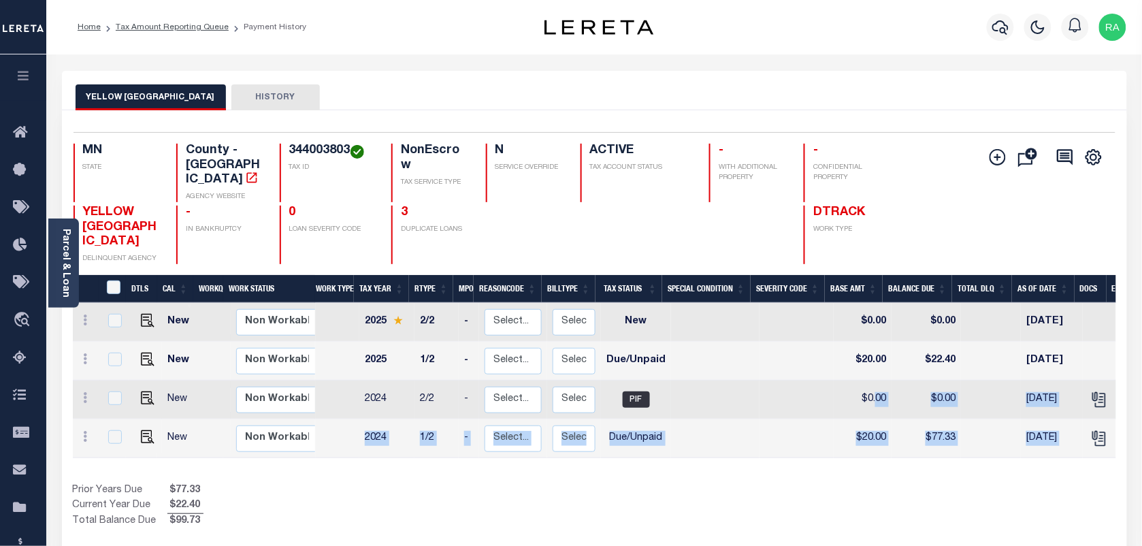
drag, startPoint x: 866, startPoint y: 398, endPoint x: 1070, endPoint y: 389, distance: 203.8
click at [1084, 403] on tr "New Non Workable Workable 2024 2/2 - Select... Payment Reversal Taxable Value C…" at bounding box center [738, 400] width 1330 height 39
click at [1070, 389] on td "[DATE]" at bounding box center [1052, 400] width 62 height 39
checkbox input "true"
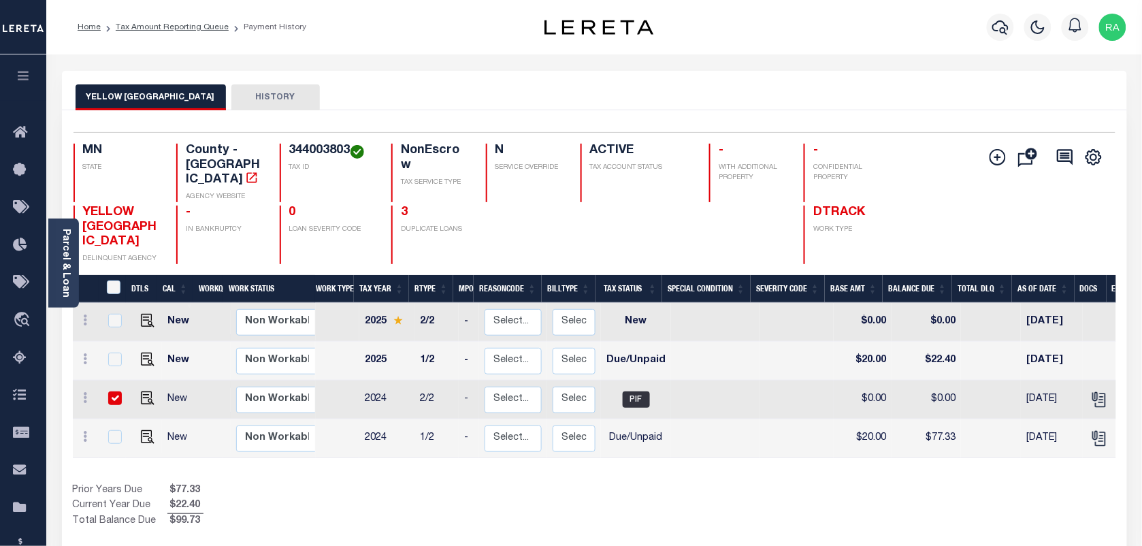
click at [1070, 389] on td "[DATE]" at bounding box center [1052, 400] width 62 height 39
checkbox input "false"
drag, startPoint x: 549, startPoint y: 429, endPoint x: 1090, endPoint y: 490, distance: 544.7
click at [624, 424] on tr "New Non Workable Workable 2024 1/2 - Select... Payment Reversal Taxable Value C…" at bounding box center [738, 438] width 1330 height 39
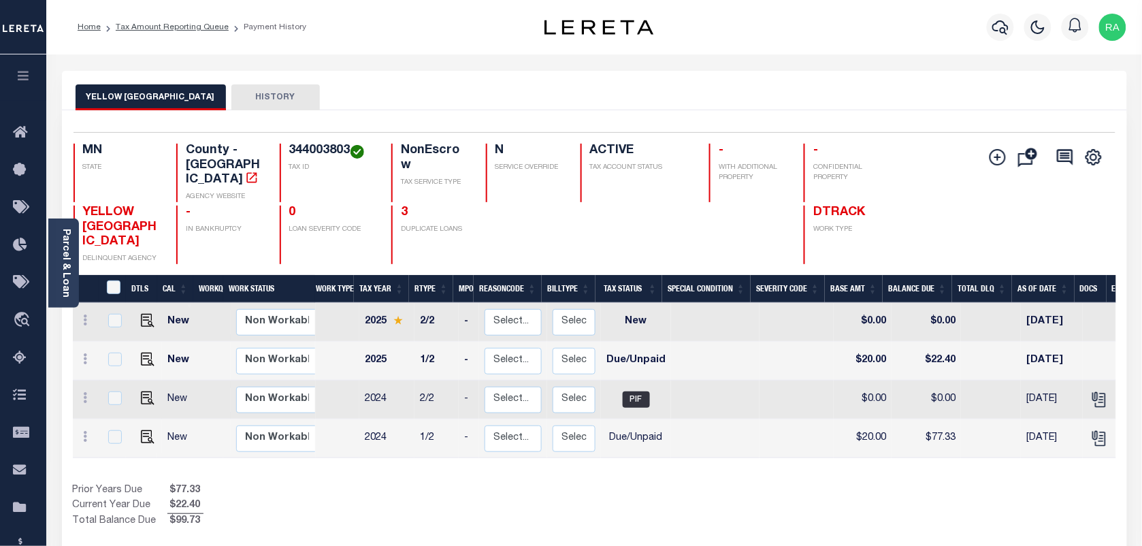
click at [739, 113] on div "1 Selected 4 Results 1 Items per page 25 50 100 MN STATE TAX ID" at bounding box center [594, 333] width 1065 height 446
